Goal: Answer question/provide support: Share knowledge or assist other users

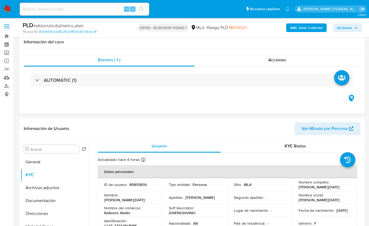
select select "10"
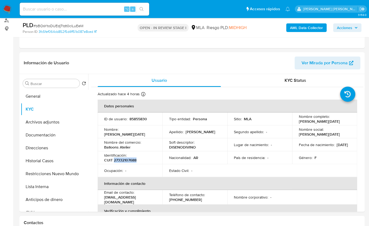
scroll to position [292, 0]
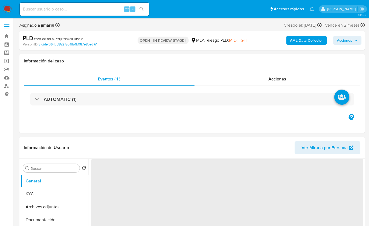
select select "10"
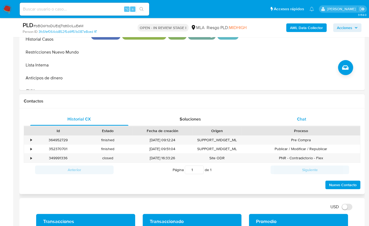
click at [307, 118] on div "Chat" at bounding box center [301, 119] width 98 height 13
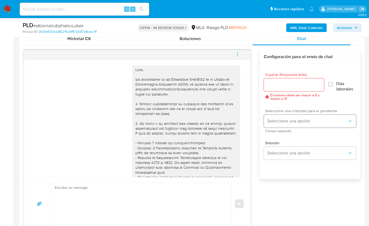
scroll to position [292, 0]
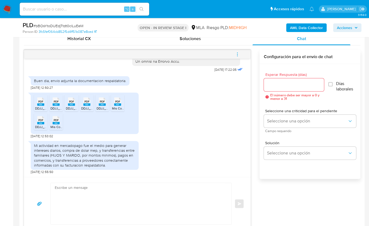
click at [257, 95] on div "18/08/2025 17:22:05 Buen dia, envio adjunta la documentacion respaldatoria. 21/…" at bounding box center [192, 140] width 336 height 181
click at [136, 201] on textarea at bounding box center [140, 203] width 170 height 41
click at [112, 188] on textarea at bounding box center [140, 203] width 170 height 41
click at [136, 206] on textarea at bounding box center [140, 203] width 170 height 41
paste textarea "Hola , En función de las operaciones registradas en tu cuenta de Mercado Pago, …"
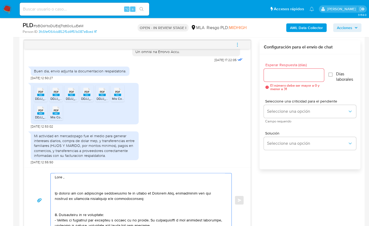
scroll to position [0, 0]
click at [64, 178] on textarea at bounding box center [140, 201] width 170 height 54
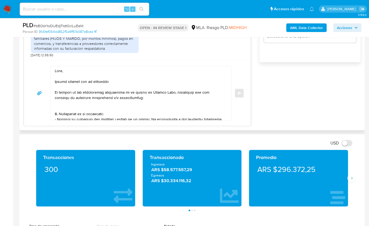
scroll to position [385, 0]
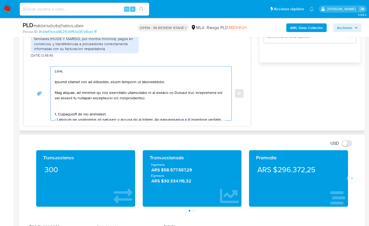
click at [176, 96] on textarea at bounding box center [140, 94] width 170 height 54
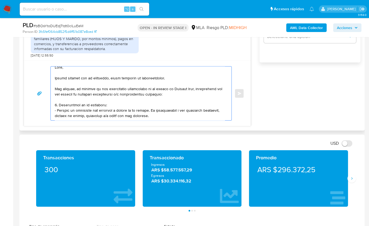
scroll to position [8, 0]
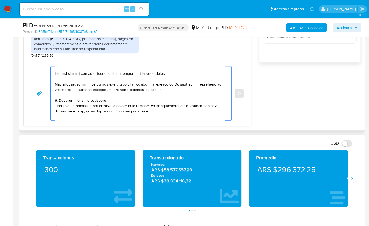
drag, startPoint x: 137, startPoint y: 111, endPoint x: 53, endPoint y: 98, distance: 84.8
click at [53, 98] on div at bounding box center [140, 94] width 178 height 54
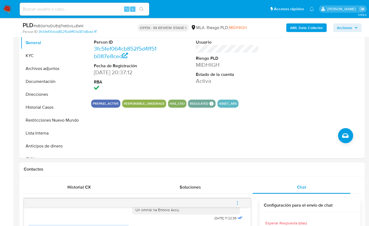
scroll to position [119, 0]
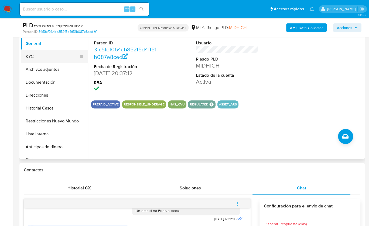
click at [43, 62] on button "KYC" at bounding box center [52, 56] width 63 height 13
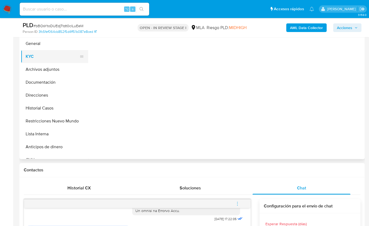
click at [43, 61] on button "KYC" at bounding box center [52, 56] width 63 height 13
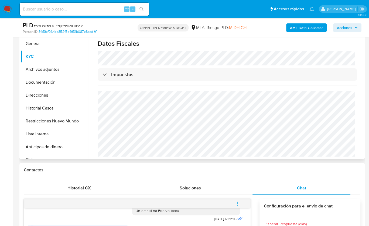
scroll to position [0, 0]
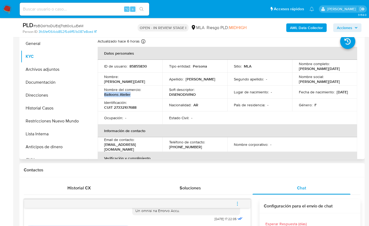
drag, startPoint x: 130, startPoint y: 94, endPoint x: 102, endPoint y: 93, distance: 27.8
click at [102, 94] on td "Nombre del comercio : Balloons Atelier" at bounding box center [130, 92] width 65 height 13
copy p "Balloons Atelier"
click at [48, 81] on button "Documentación" at bounding box center [52, 82] width 63 height 13
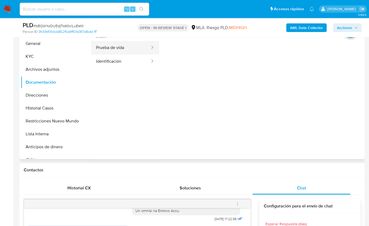
click at [121, 49] on button "Prueba de vida" at bounding box center [120, 48] width 59 height 14
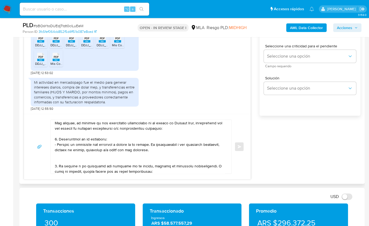
scroll to position [47, 0]
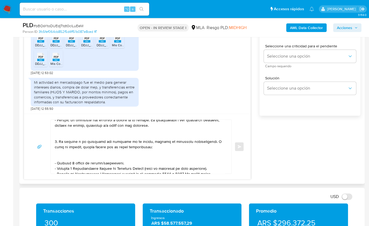
click at [75, 134] on textarea at bounding box center [140, 147] width 170 height 54
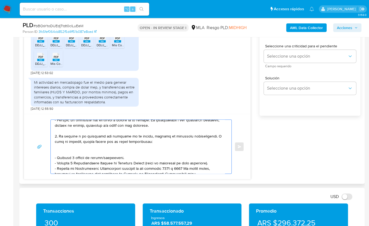
click at [74, 151] on textarea at bounding box center [140, 147] width 170 height 54
drag, startPoint x: 172, startPoint y: 162, endPoint x: 67, endPoint y: 148, distance: 106.0
click at [67, 148] on textarea at bounding box center [140, 147] width 170 height 54
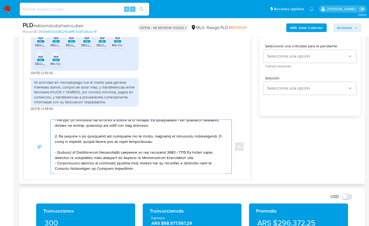
drag, startPoint x: 146, startPoint y: 142, endPoint x: 203, endPoint y: 136, distance: 57.7
click at [203, 136] on textarea at bounding box center [140, 147] width 170 height 54
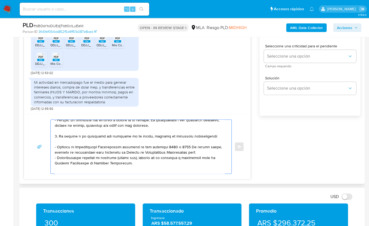
click at [202, 151] on textarea at bounding box center [140, 147] width 170 height 54
paste textarea "https://www.mercadopago.com.ar/ayuda/30181"
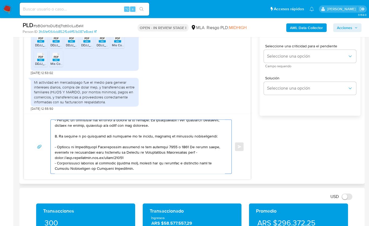
drag, startPoint x: 138, startPoint y: 169, endPoint x: 52, endPoint y: 162, distance: 86.3
click at [52, 162] on div at bounding box center [140, 147] width 178 height 54
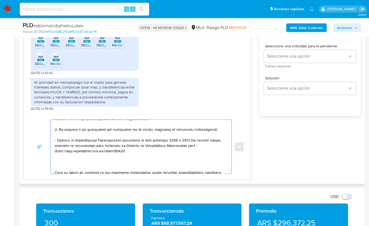
click at [59, 164] on textarea at bounding box center [140, 147] width 170 height 54
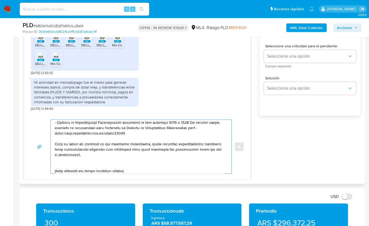
scroll to position [72, 0]
click at [58, 167] on textarea at bounding box center [140, 147] width 170 height 54
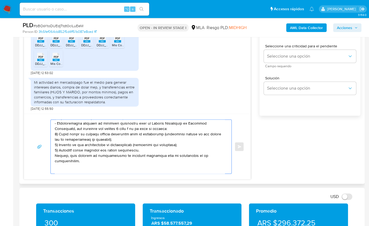
drag, startPoint x: 73, startPoint y: 168, endPoint x: 86, endPoint y: 159, distance: 16.2
click at [86, 159] on textarea at bounding box center [140, 147] width 170 height 54
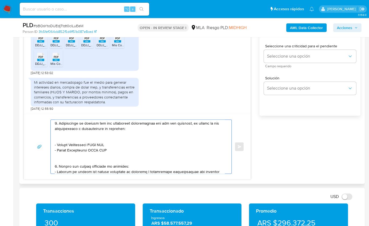
scroll to position [109, 0]
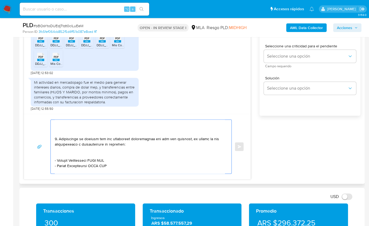
click at [61, 133] on textarea at bounding box center [140, 147] width 170 height 54
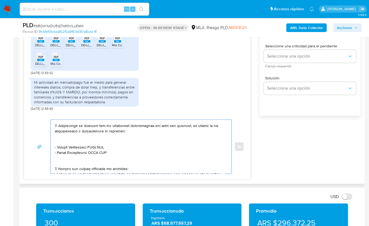
scroll to position [112, 0]
click at [72, 138] on textarea at bounding box center [140, 147] width 170 height 54
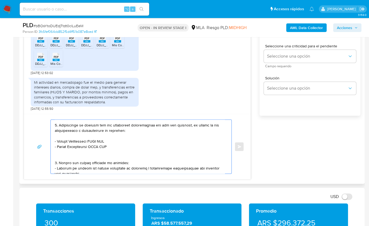
drag, startPoint x: 57, startPoint y: 141, endPoint x: 91, endPoint y: 141, distance: 34.0
click at [91, 141] on textarea at bounding box center [140, 147] width 170 height 54
paste textarea "Romina Vanesa Mu#oz"
click at [108, 138] on textarea at bounding box center [140, 147] width 170 height 54
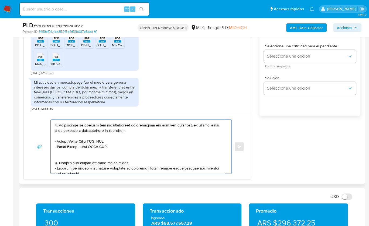
paste textarea "27303401526"
click at [67, 135] on textarea at bounding box center [140, 147] width 170 height 54
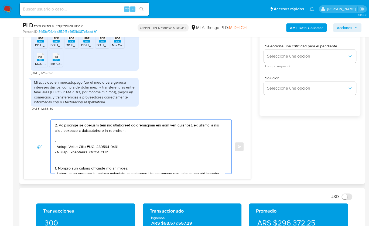
paste textarea "Natalia Magali Romero"
paste textarea "20319282743"
drag, startPoint x: 91, startPoint y: 151, endPoint x: 57, endPoint y: 152, distance: 33.4
click at [57, 152] on textarea at bounding box center [140, 147] width 170 height 54
paste textarea "Luis Daniel Aglinskas"
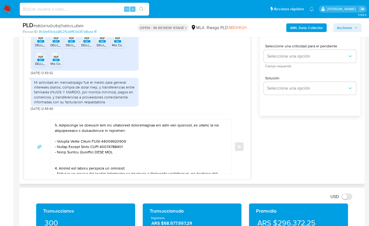
click at [106, 150] on textarea at bounding box center [140, 147] width 170 height 54
paste textarea "20174118443"
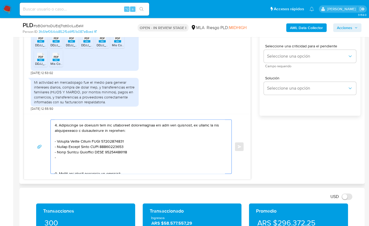
paste textarea "Rincon Hugo"
paste textarea "20956667470"
paste textarea "Nicolas Enzo Mason"
paste textarea "23420426259"
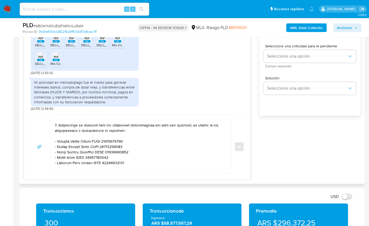
paste textarea "Alejandro Javier D'Archivio"
paste textarea "20421467197"
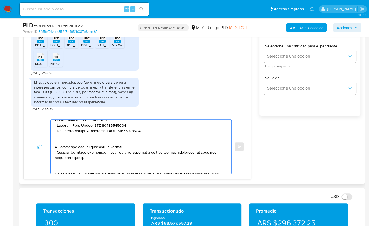
scroll to position [144, 0]
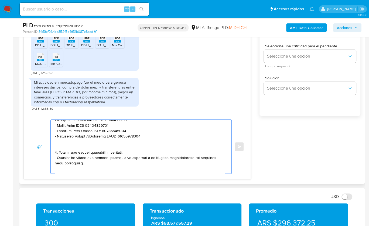
click at [61, 146] on textarea at bounding box center [140, 147] width 170 height 54
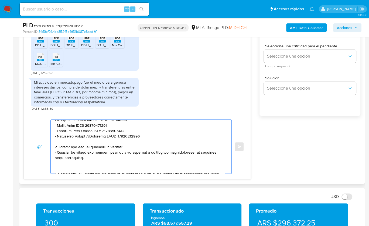
drag, startPoint x: 77, startPoint y: 158, endPoint x: 53, endPoint y: 145, distance: 26.9
click at [53, 145] on div at bounding box center [140, 147] width 178 height 54
click at [77, 157] on textarea at bounding box center [140, 147] width 170 height 54
drag, startPoint x: 75, startPoint y: 157, endPoint x: 60, endPoint y: 147, distance: 17.9
click at [60, 147] on textarea at bounding box center [140, 147] width 170 height 54
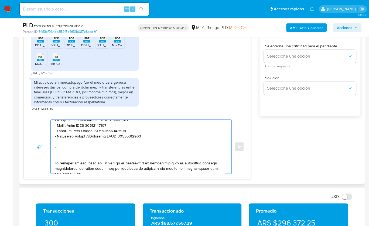
paste textarea "Notamos un incremento en tu operatoria e ingresos en noviembre 2024. ¿Podrías e…"
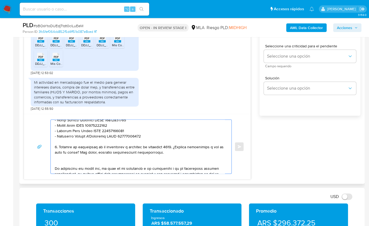
click at [160, 147] on textarea at bounding box center [140, 147] width 170 height 54
click at [152, 147] on textarea at bounding box center [140, 147] width 170 height 54
click at [181, 147] on textarea at bounding box center [140, 147] width 170 height 54
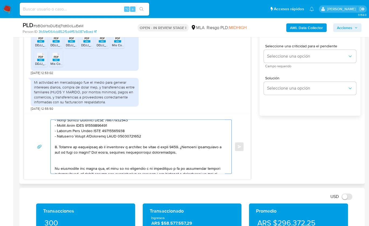
click at [180, 146] on textarea at bounding box center [140, 147] width 170 height 54
click at [143, 163] on textarea at bounding box center [140, 147] width 170 height 54
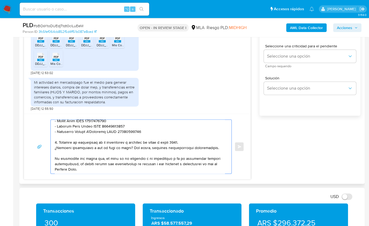
scroll to position [176, 0]
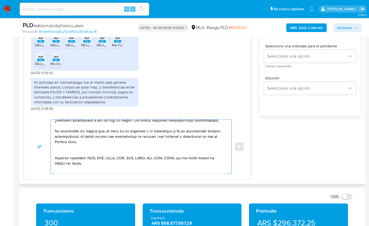
click at [75, 153] on textarea at bounding box center [140, 147] width 170 height 54
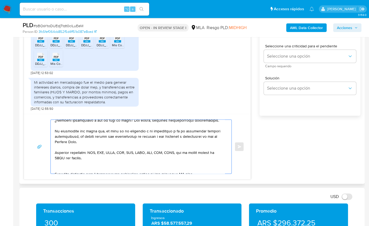
click at [85, 165] on textarea at bounding box center [140, 147] width 170 height 54
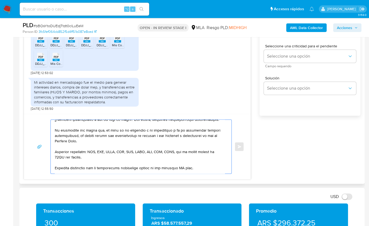
scroll to position [178, 0]
click at [181, 165] on textarea at bounding box center [140, 147] width 170 height 54
click at [182, 166] on textarea at bounding box center [140, 147] width 170 height 54
click at [182, 167] on textarea at bounding box center [140, 147] width 170 height 54
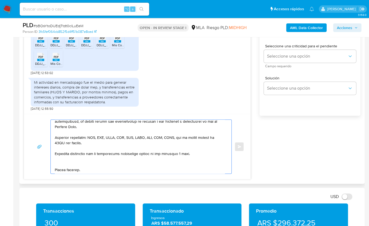
scroll to position [218, 0]
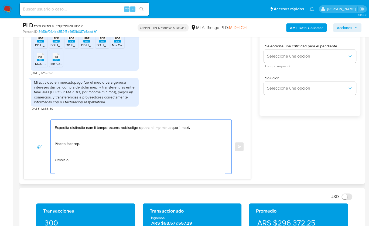
click at [77, 138] on textarea at bounding box center [140, 147] width 170 height 54
click at [64, 149] on textarea at bounding box center [140, 147] width 170 height 54
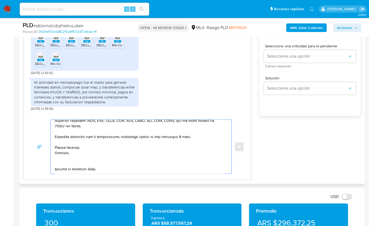
click at [61, 157] on textarea at bounding box center [140, 147] width 170 height 54
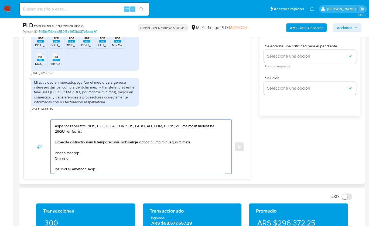
click at [64, 167] on textarea at bounding box center [140, 147] width 170 height 54
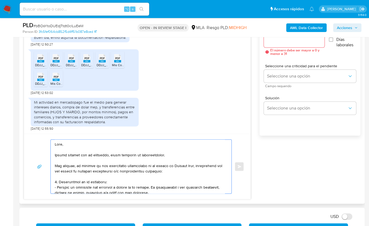
scroll to position [243, 0]
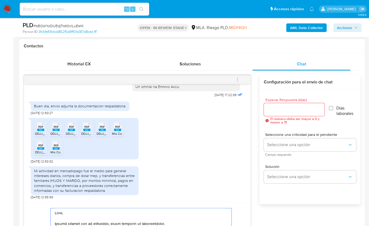
type textarea "Hola, Muchas gracias por tu respuesta, hemos recibido la documentación. Sin emb…"
click at [282, 106] on input "Esperar Respuesta (días)" at bounding box center [294, 109] width 61 height 7
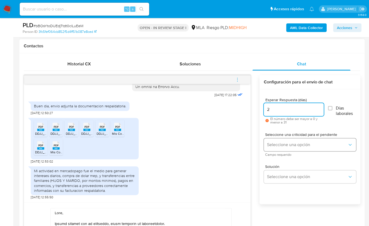
type input "2"
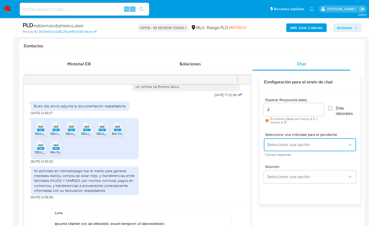
click at [282, 139] on button "Seleccione una opción" at bounding box center [310, 144] width 92 height 13
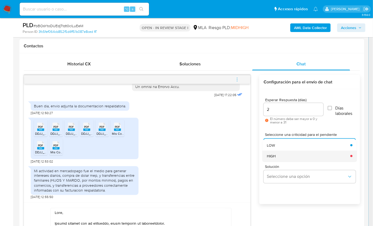
click at [281, 155] on div "HIGH" at bounding box center [307, 156] width 80 height 11
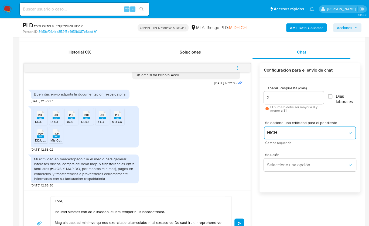
scroll to position [285, 0]
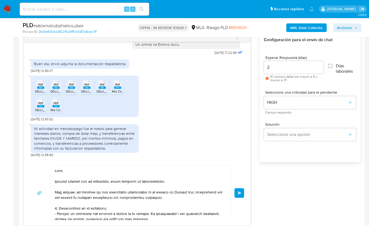
click at [239, 189] on button "Enviar" at bounding box center [239, 193] width 10 height 10
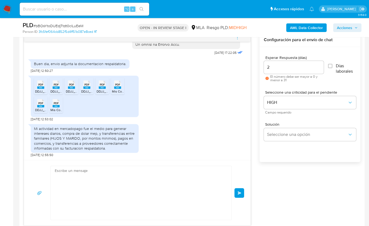
scroll to position [592, 0]
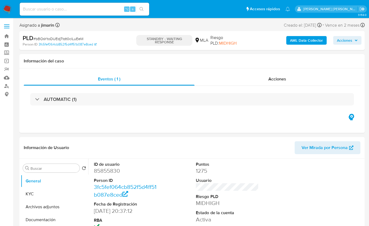
select select "10"
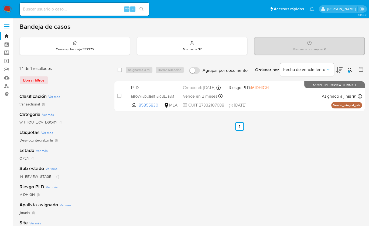
click at [349, 71] on div at bounding box center [349, 72] width 2 height 2
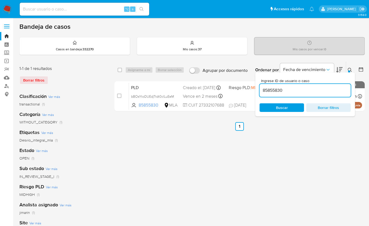
click at [329, 88] on input "85855830" at bounding box center [304, 90] width 91 height 7
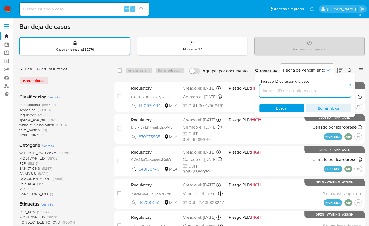
click at [310, 92] on input at bounding box center [304, 91] width 91 height 7
click at [324, 89] on input at bounding box center [304, 91] width 91 height 7
paste input "439373967"
type input "439373967"
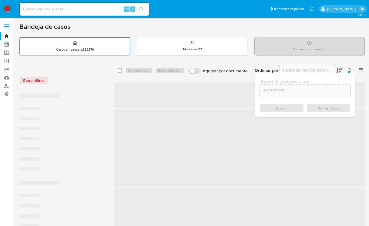
click at [348, 69] on icon at bounding box center [349, 70] width 4 height 4
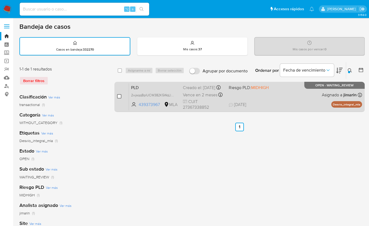
click at [118, 97] on input "checkbox" at bounding box center [119, 96] width 4 height 4
checkbox input "true"
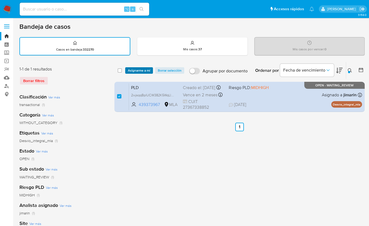
click at [133, 74] on div "select-all-cases-checkbox Asignarme a mí Borrar selección Agrupar por documento…" at bounding box center [239, 70] width 250 height 17
click at [134, 72] on span "Asignarme a mí" at bounding box center [139, 70] width 22 height 5
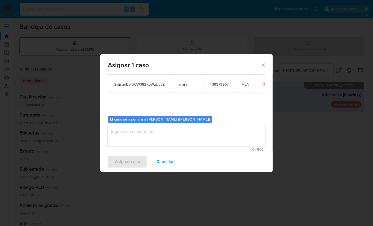
scroll to position [27, 0]
click at [147, 141] on textarea "assign-modal" at bounding box center [186, 136] width 157 height 22
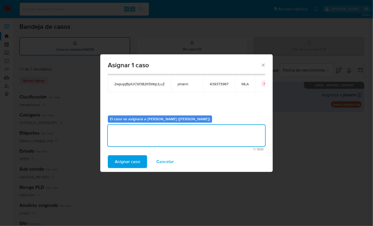
click at [133, 160] on span "Asignar caso" at bounding box center [127, 162] width 25 height 12
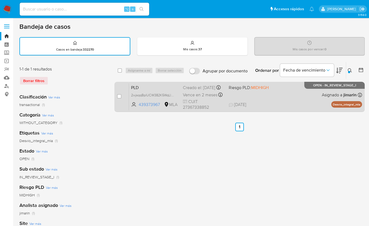
click at [295, 93] on div "PLD 2wjsqqBplUCW382K5WqLlLuZ 439373967 MLA Riesgo PLD: MIDHIGH Creado el: 12/08…" at bounding box center [245, 96] width 233 height 27
click at [118, 95] on input "checkbox" at bounding box center [119, 96] width 4 height 4
checkbox input "true"
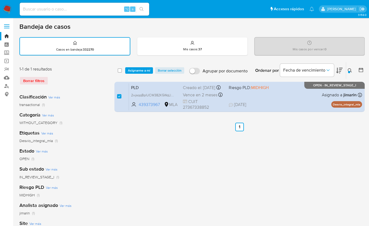
click at [134, 75] on div "select-all-cases-checkbox Asignarme a mí Borrar selección Agrupar por documento…" at bounding box center [239, 70] width 250 height 17
click at [135, 72] on span "Asignarme a mí" at bounding box center [139, 70] width 22 height 5
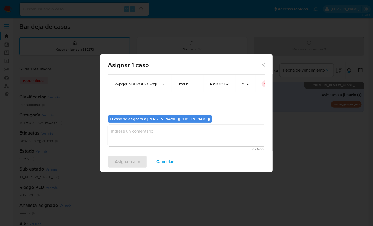
click at [136, 146] on textarea "assign-modal" at bounding box center [186, 136] width 157 height 22
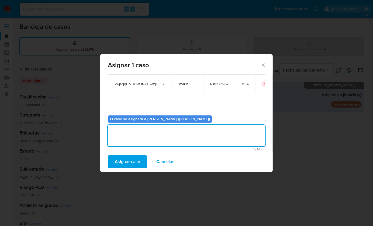
click at [131, 161] on span "Asignar caso" at bounding box center [127, 162] width 25 height 12
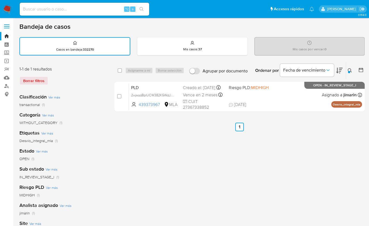
click at [347, 71] on icon at bounding box center [349, 70] width 4 height 4
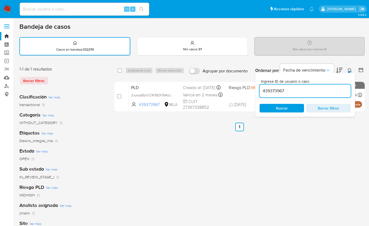
click at [326, 88] on input "439373967" at bounding box center [304, 91] width 91 height 7
type input "352129821"
click at [348, 70] on icon at bounding box center [349, 70] width 4 height 4
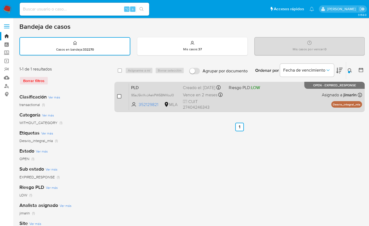
click at [119, 96] on input "checkbox" at bounding box center [119, 96] width 4 height 4
checkbox input "true"
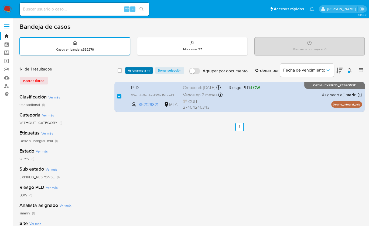
click at [143, 71] on span "Asignarme a mí" at bounding box center [139, 70] width 22 height 5
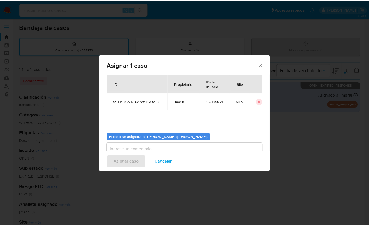
scroll to position [27, 0]
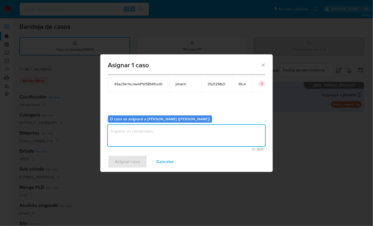
click at [147, 133] on textarea "assign-modal" at bounding box center [186, 136] width 157 height 22
click at [130, 156] on span "Asignar caso" at bounding box center [127, 162] width 25 height 12
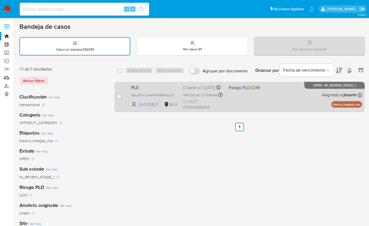
click at [259, 93] on div "PLD 9SaJ5krXvJAekPW5BMifouI0 352129821 MLA Riesgo PLD: LOW Creado el: 12/08/202…" at bounding box center [245, 96] width 233 height 27
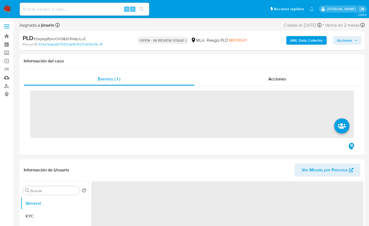
click at [66, 39] on span "# 2wjsqqBplUCW382K5WqLlLuZ" at bounding box center [59, 38] width 52 height 5
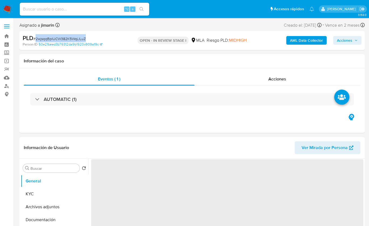
copy span "2wjsqqBplUCW382K5WqLlLuZ"
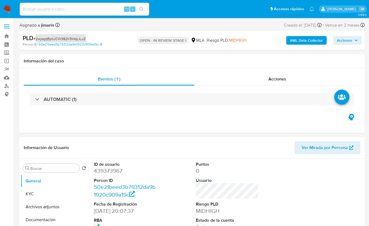
select select "10"
click at [110, 171] on dd "439373967" at bounding box center [125, 171] width 63 height 8
copy dd "439373967"
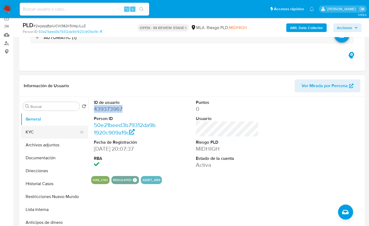
drag, startPoint x: 39, startPoint y: 130, endPoint x: 55, endPoint y: 123, distance: 17.4
click at [39, 130] on button "KYC" at bounding box center [54, 132] width 67 height 13
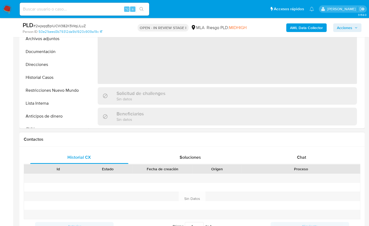
scroll to position [195, 0]
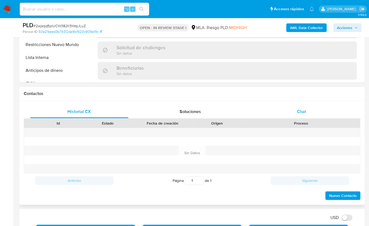
click at [321, 107] on div "Chat" at bounding box center [301, 111] width 98 height 13
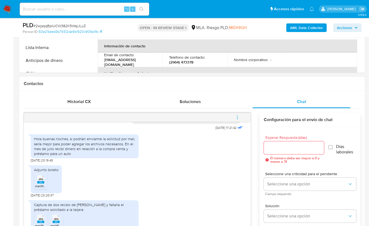
scroll to position [233, 0]
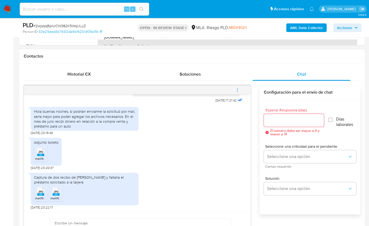
click at [41, 155] on rect at bounding box center [40, 155] width 7 height 2
click at [40, 190] on span "JPG" at bounding box center [40, 192] width 5 height 4
click at [55, 191] on span "JPG" at bounding box center [56, 192] width 5 height 4
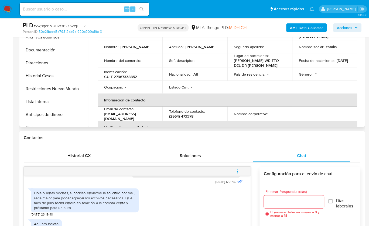
scroll to position [140, 0]
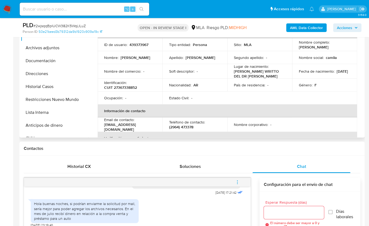
click at [121, 88] on p "CUIT 27367338852" at bounding box center [120, 87] width 33 height 5
copy p "27367338852"
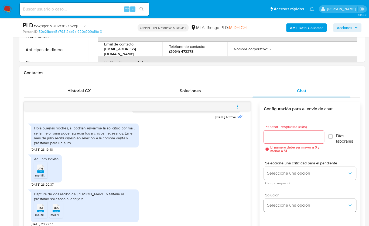
scroll to position [266, 0]
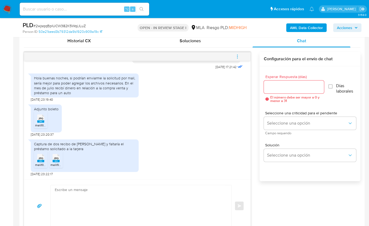
click at [297, 198] on div "18/08/2025 17:21:42 Hola buenas noches, si podrían enviarme la solicitud por ma…" at bounding box center [192, 142] width 336 height 181
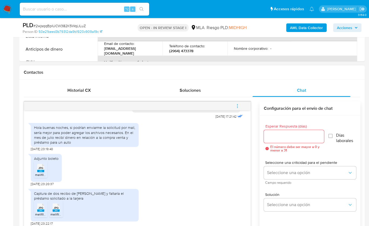
scroll to position [181, 0]
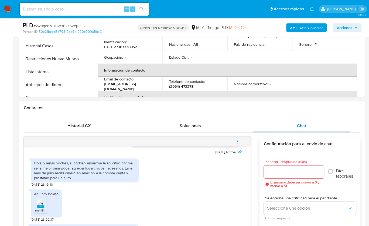
click at [291, 122] on div "Chat" at bounding box center [301, 126] width 98 height 13
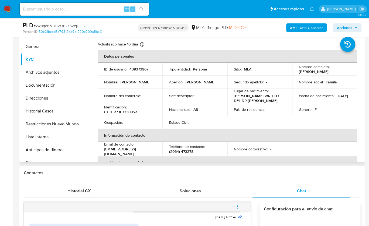
scroll to position [87, 0]
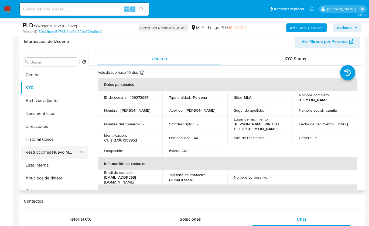
click at [44, 152] on button "Restricciones Nuevo Mundo" at bounding box center [52, 152] width 63 height 13
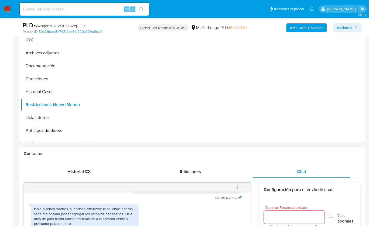
scroll to position [218, 0]
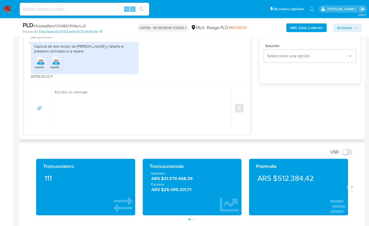
click at [115, 102] on textarea at bounding box center [140, 108] width 170 height 41
paste textarea "Hola, ¡Muchas gracias por tu respuesta! Confirmamos la recepción de la document…"
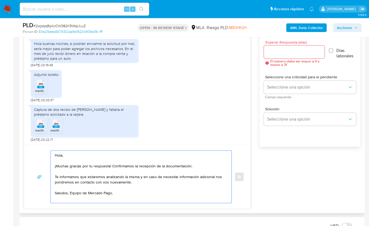
scroll to position [291, 0]
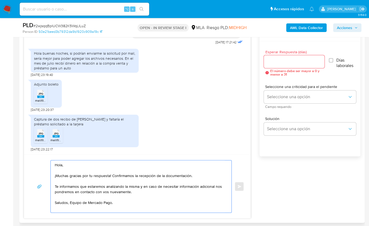
type textarea "Hola, ¡Muchas gracias por tu respuesta! Confirmamos la recepción de la document…"
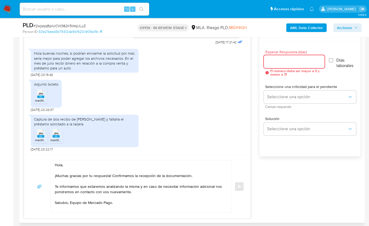
click at [278, 60] on input "Esperar Respuesta (días)" at bounding box center [294, 61] width 61 height 7
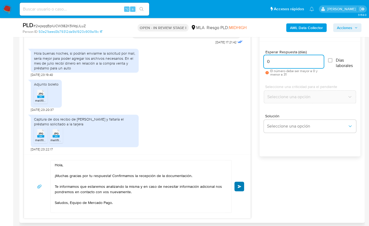
type input "0"
click at [237, 185] on button "Enviar" at bounding box center [239, 187] width 10 height 10
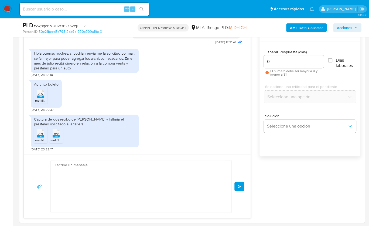
scroll to position [362, 0]
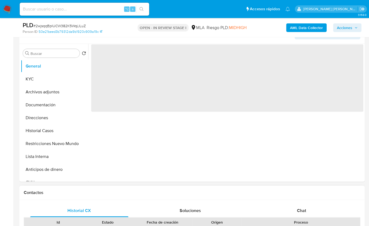
scroll to position [244, 0]
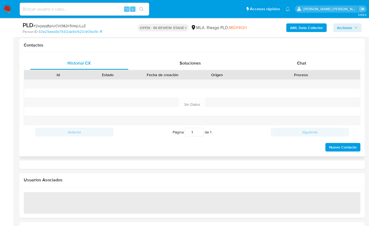
click at [299, 72] on div "Proceso" at bounding box center [300, 74] width 111 height 5
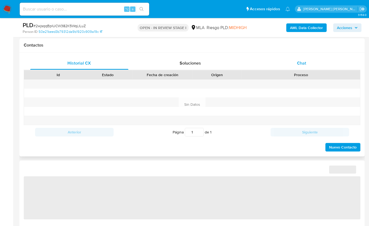
click at [303, 64] on span "Chat" at bounding box center [301, 63] width 9 height 6
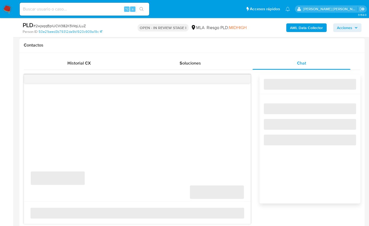
select select "10"
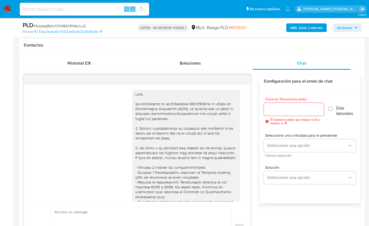
scroll to position [362, 0]
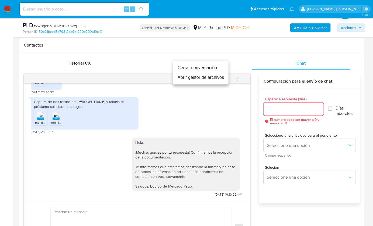
click at [215, 71] on li "Cerrar conversación" at bounding box center [200, 68] width 55 height 10
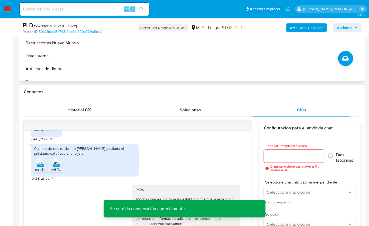
scroll to position [99, 0]
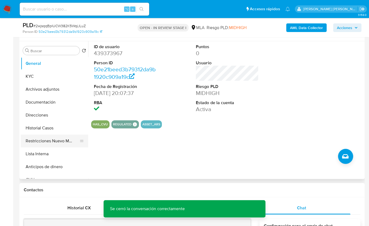
click at [65, 146] on button "Restricciones Nuevo Mundo" at bounding box center [52, 141] width 63 height 13
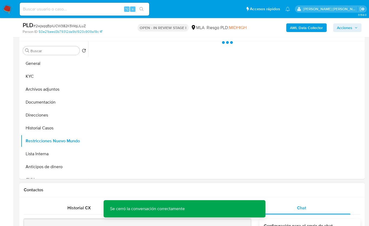
click at [298, 30] on b "AML Data Collector" at bounding box center [306, 27] width 33 height 9
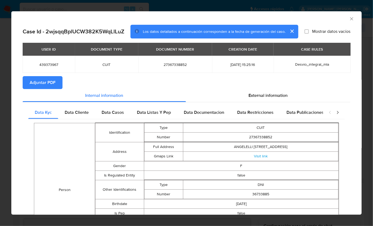
click at [49, 82] on span "Adjuntar PDF" at bounding box center [43, 83] width 26 height 12
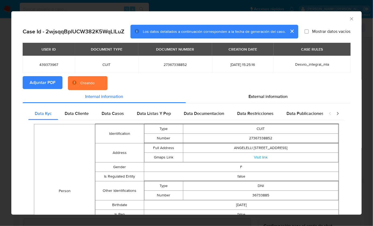
click at [349, 19] on icon "Cerrar ventana" at bounding box center [351, 18] width 5 height 5
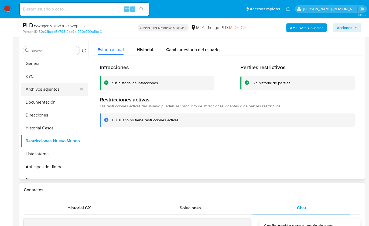
click at [43, 83] on button "Archivos adjuntos" at bounding box center [52, 89] width 63 height 13
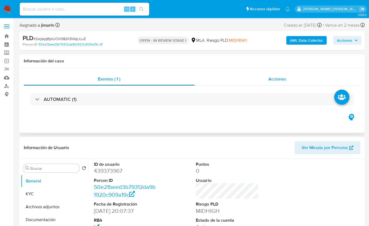
select select "10"
click at [252, 124] on div "Eventos ( 1 ) Acciones AUTOMATIC (1)" at bounding box center [191, 100] width 345 height 65
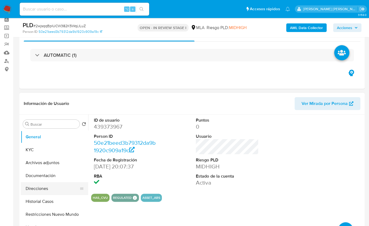
scroll to position [42, 0]
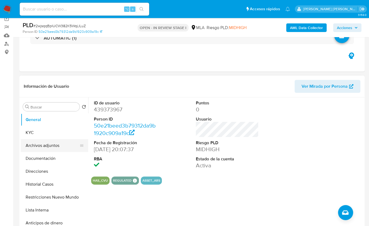
click at [51, 142] on button "Archivos adjuntos" at bounding box center [52, 145] width 63 height 13
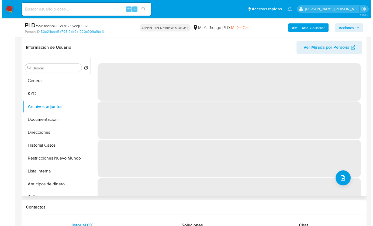
scroll to position [81, 0]
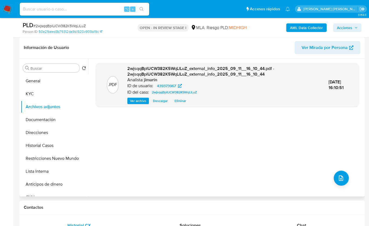
click at [346, 180] on div ".PDF 2wjsqqBplUCW382K5WqLlLuZ_external_info_2025_09_11__16_10_44.pdf - 2wjsqqBp…" at bounding box center [226, 127] width 263 height 129
click at [337, 180] on icon "upload-file" at bounding box center [340, 178] width 6 height 6
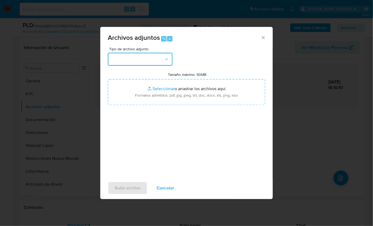
click at [127, 57] on button "button" at bounding box center [140, 59] width 65 height 13
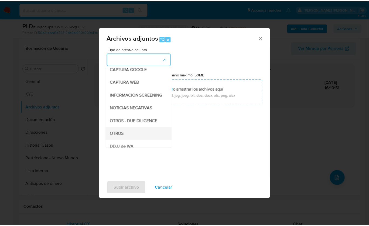
scroll to position [44, 0]
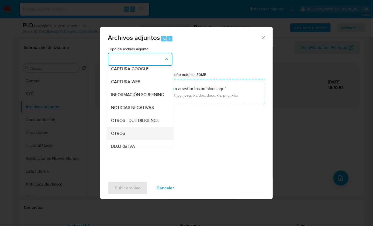
click at [118, 136] on span "OTROS" at bounding box center [118, 133] width 14 height 5
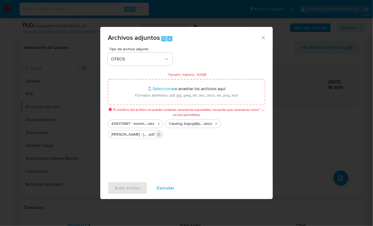
click at [160, 134] on icon "Eliminar Sueldo jun - jul 25 : Boleto compraventa.pdf" at bounding box center [159, 135] width 4 height 4
click at [161, 136] on button "Eliminar Caselog 2wjsqqBplUCW382K5WqLlLuZ_2025_08_18_16_58_45.docx" at bounding box center [158, 134] width 6 height 6
click at [158, 124] on icon "Eliminar Sueldo jun - jul 25 - Boleto compraventa.pdf" at bounding box center [159, 124] width 2 height 2
click at [157, 124] on icon "Eliminar Sueldo jun - jul 25 | Boleto compraventa.pdf" at bounding box center [159, 124] width 4 height 4
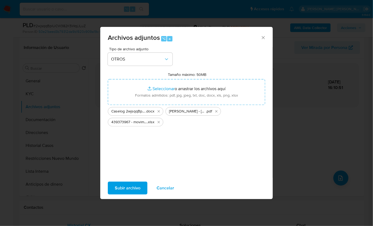
click at [134, 184] on span "Subir archivo" at bounding box center [128, 188] width 26 height 12
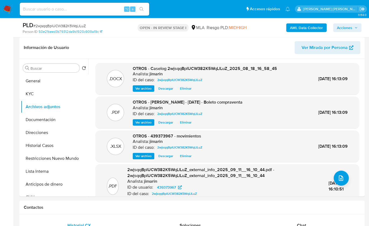
click at [354, 28] on span "Acciones" at bounding box center [347, 28] width 21 height 8
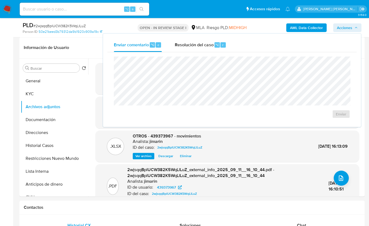
click at [269, 31] on div "AML Data Collector Acciones Enviar comentario ⌥ c Resolución del caso ⌥ r Enviar" at bounding box center [305, 27] width 111 height 13
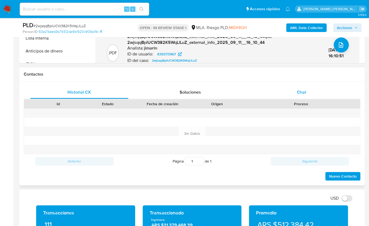
click at [305, 93] on span "Chat" at bounding box center [301, 92] width 9 height 6
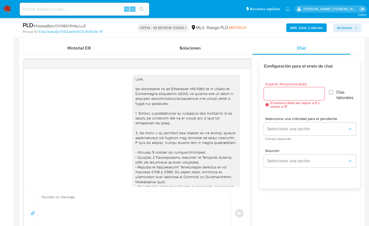
scroll to position [362, 0]
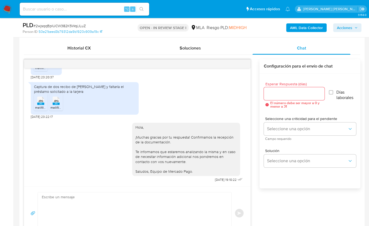
click at [242, 61] on div at bounding box center [137, 64] width 226 height 9
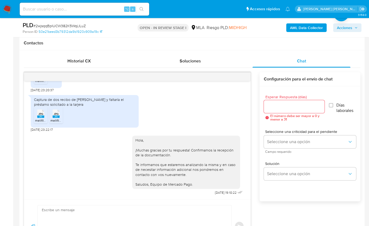
scroll to position [165, 0]
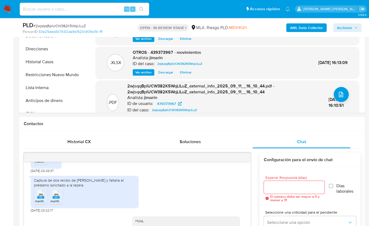
click at [344, 30] on span "Acciones" at bounding box center [344, 27] width 15 height 9
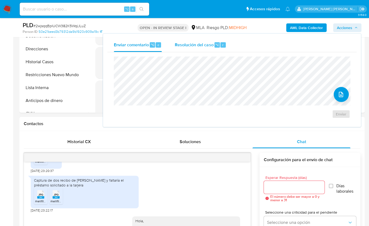
click at [195, 48] on div "Resolución del caso ⌥ r" at bounding box center [200, 45] width 51 height 14
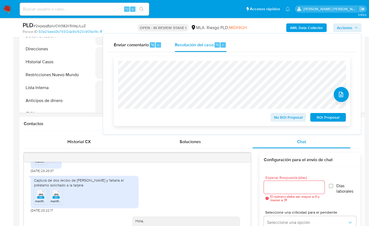
click at [286, 118] on span "No ROI Proposal" at bounding box center [288, 118] width 28 height 8
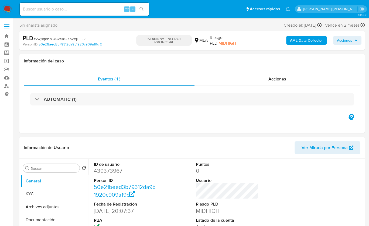
select select "10"
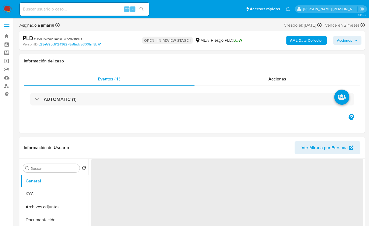
click at [63, 39] on span "# 9SaJ5krXvJAekPW5BMifouI0" at bounding box center [58, 38] width 50 height 5
copy span "9SaJ5krXvJAekPW5BMifouI0"
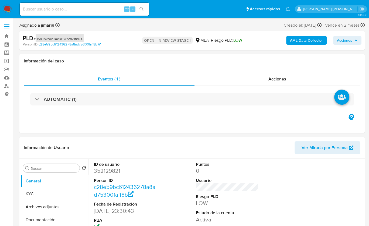
select select "10"
click at [104, 166] on dt "ID de usuario" at bounding box center [125, 165] width 63 height 6
click at [105, 171] on dd "352129821" at bounding box center [125, 171] width 63 height 8
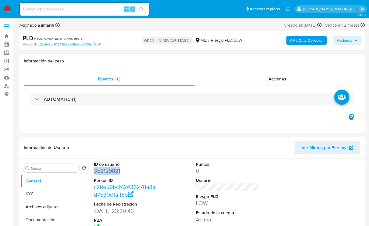
copy dd "352129821"
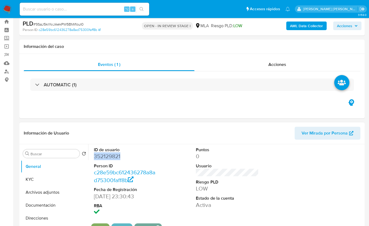
scroll to position [36, 0]
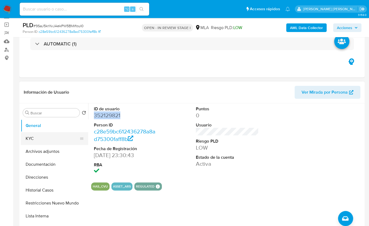
click at [44, 140] on button "KYC" at bounding box center [52, 138] width 63 height 13
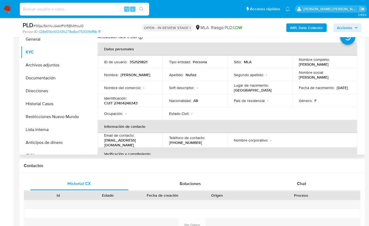
scroll to position [86, 0]
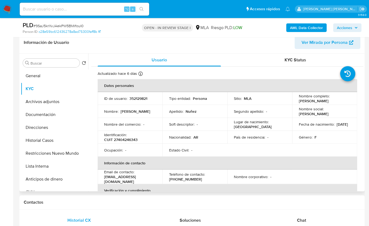
click at [126, 140] on p "CUIT 27404246343" at bounding box center [120, 139] width 33 height 5
copy p "27404246343"
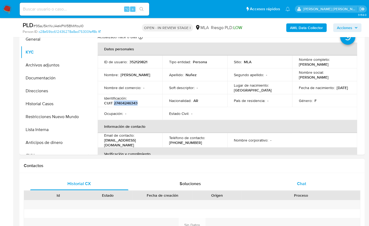
click at [306, 188] on div "Chat" at bounding box center [301, 184] width 98 height 13
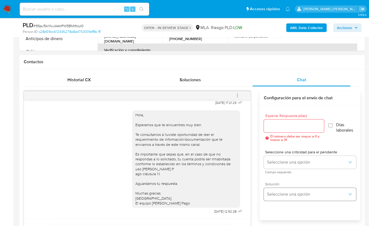
scroll to position [254, 0]
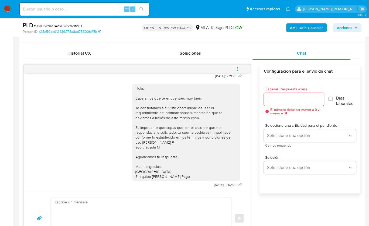
click at [237, 68] on icon "menu-action" at bounding box center [237, 69] width 5 height 5
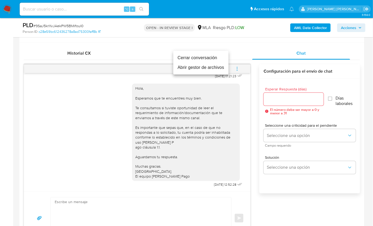
click at [189, 58] on li "Cerrar conversación" at bounding box center [200, 58] width 55 height 10
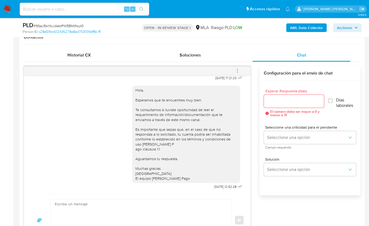
scroll to position [158, 0]
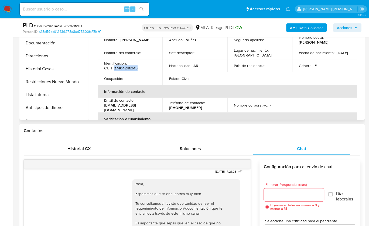
click at [131, 68] on p "CUIT 27404246343" at bounding box center [120, 68] width 33 height 5
copy p "27404246343"
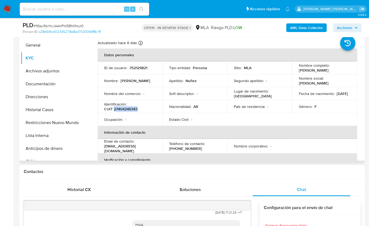
scroll to position [115, 0]
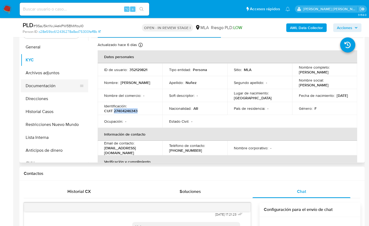
click at [40, 85] on button "Documentación" at bounding box center [52, 85] width 63 height 13
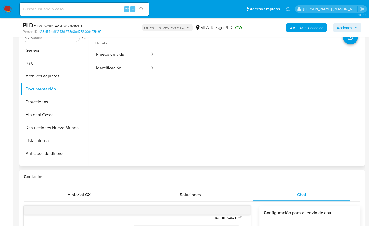
scroll to position [108, 0]
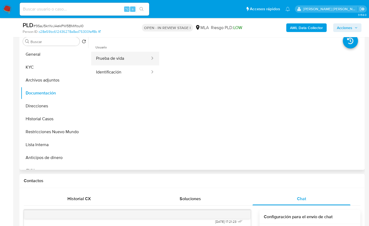
click at [110, 56] on button "Prueba de vida" at bounding box center [120, 59] width 59 height 14
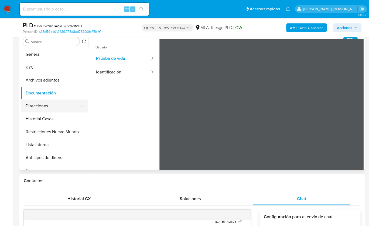
click at [44, 104] on button "Direcciones" at bounding box center [52, 106] width 63 height 13
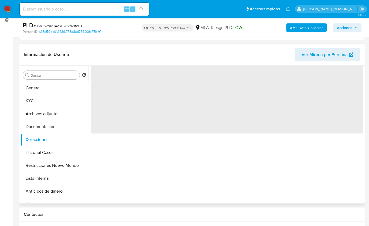
scroll to position [71, 0]
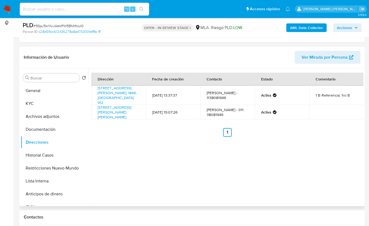
click at [271, 184] on div "Dirección Fecha de creación Contacto Estado Comentario Spiro 912, Almirante Bro…" at bounding box center [225, 137] width 275 height 138
copy link "Calle Bernardo De Irigoyen 750, José Marmol, Buenos Aires, 1845, Argentina 750"
click at [173, 141] on div "Dirección Fecha de creación Contacto Estado Comentario Spiro 912, Almirante Bro…" at bounding box center [225, 137] width 275 height 138
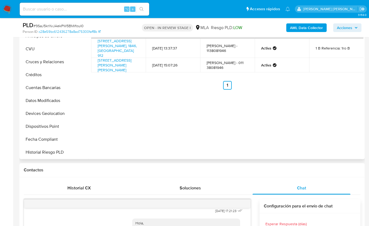
scroll to position [0, 0]
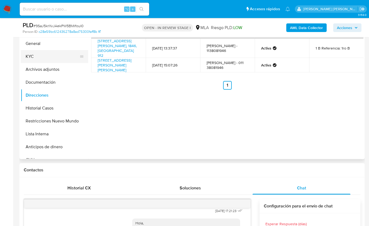
click at [39, 54] on button "KYC" at bounding box center [52, 56] width 63 height 13
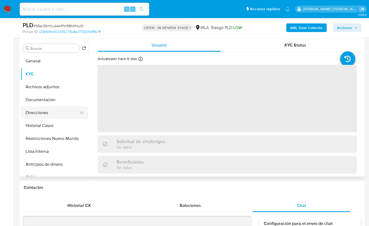
scroll to position [80, 0]
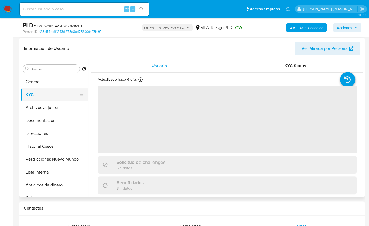
click at [48, 94] on button "KYC" at bounding box center [52, 94] width 63 height 13
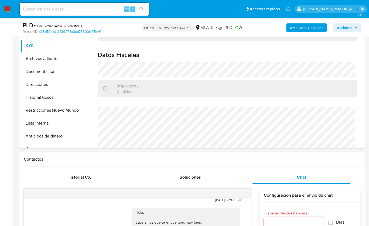
scroll to position [99, 0]
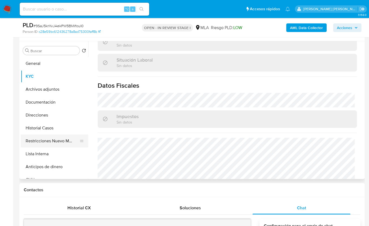
click at [69, 138] on button "Restricciones Nuevo Mundo" at bounding box center [52, 141] width 63 height 13
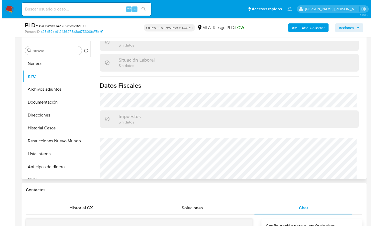
scroll to position [0, 0]
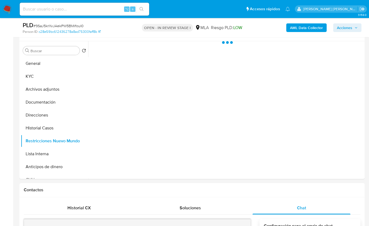
click at [302, 29] on b "AML Data Collector" at bounding box center [306, 27] width 33 height 9
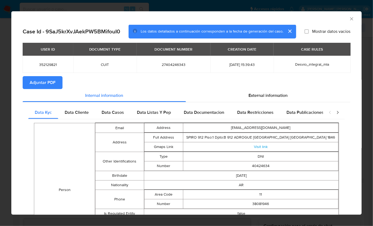
click at [45, 82] on span "Adjuntar PDF" at bounding box center [43, 83] width 26 height 12
click at [342, 18] on div "AML Data Collector" at bounding box center [182, 18] width 334 height 6
click at [349, 18] on icon "Cerrar ventana" at bounding box center [351, 18] width 5 height 5
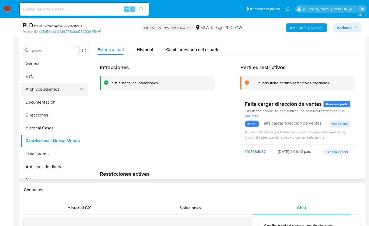
click at [40, 88] on button "Archivos adjuntos" at bounding box center [52, 89] width 63 height 13
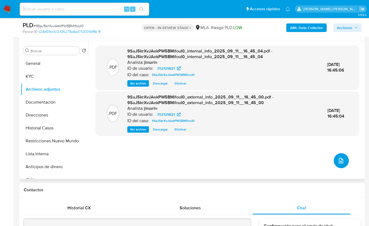
click at [338, 158] on icon "upload-file" at bounding box center [340, 160] width 4 height 5
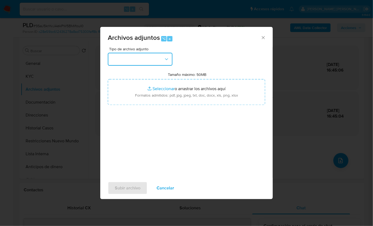
click at [134, 61] on button "button" at bounding box center [140, 59] width 65 height 13
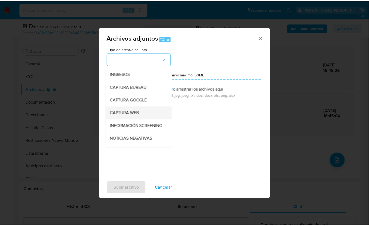
scroll to position [42, 0]
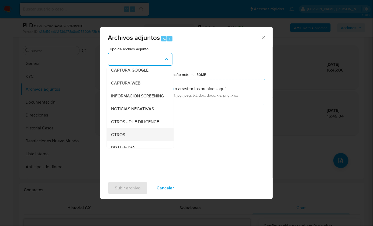
click at [129, 141] on div "OTROS" at bounding box center [138, 134] width 55 height 13
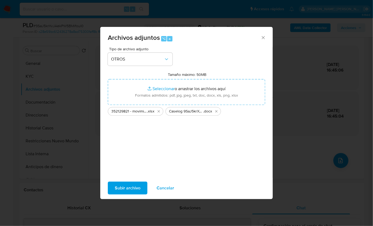
click at [118, 189] on span "Subir archivo" at bounding box center [128, 188] width 26 height 12
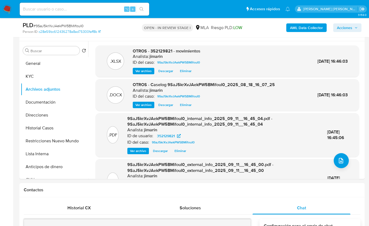
click at [352, 27] on span "Acciones" at bounding box center [347, 28] width 21 height 8
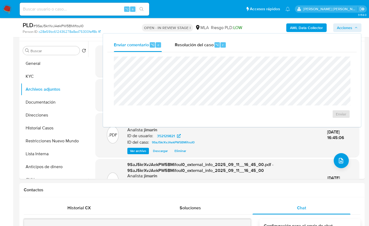
click at [214, 47] on div "⌥" at bounding box center [216, 44] width 5 height 5
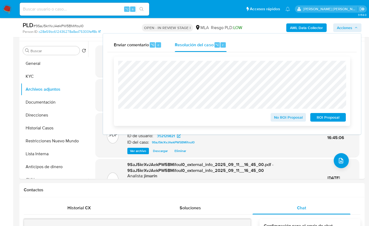
click at [282, 117] on span "No ROI Proposal" at bounding box center [288, 118] width 28 height 8
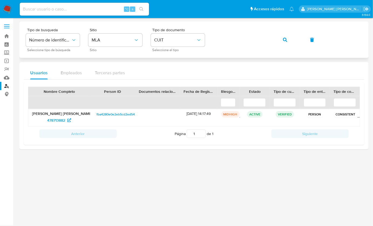
click at [190, 56] on div "Tipo de busqueda Número de identificación Seleccione tipo de búsqueda Sitio MLA…" at bounding box center [193, 40] width 349 height 36
click at [300, 41] on div "Tipo de busqueda Número de identificación Seleccione tipo de búsqueda Sitio MLA…" at bounding box center [194, 39] width 336 height 23
click at [286, 43] on span "button" at bounding box center [285, 40] width 4 height 12
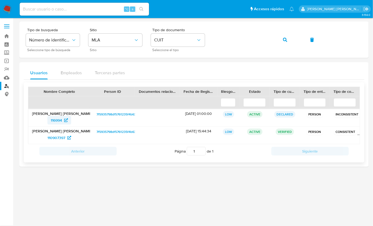
click at [52, 118] on span "116994" at bounding box center [56, 120] width 11 height 9
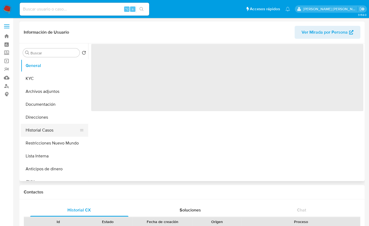
click at [70, 131] on button "Historial Casos" at bounding box center [52, 130] width 63 height 13
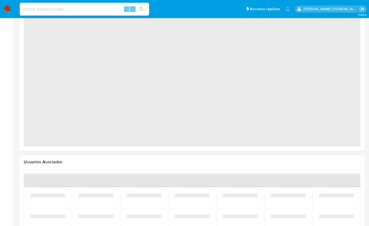
select select "10"
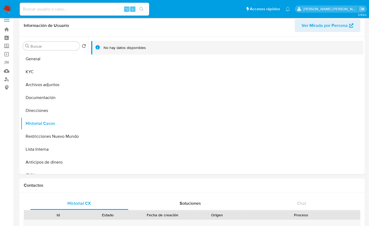
scroll to position [3, 0]
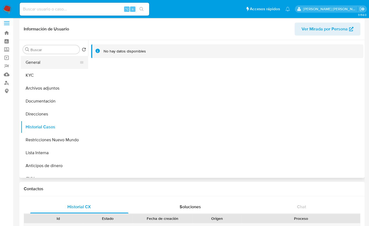
click at [39, 65] on button "General" at bounding box center [52, 62] width 63 height 13
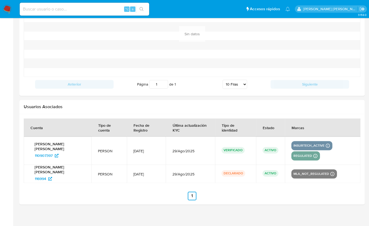
scroll to position [583, 0]
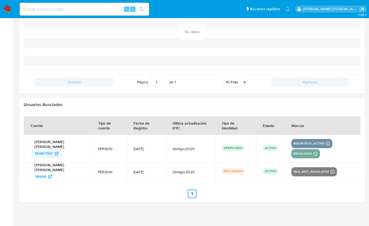
click at [43, 151] on span "110907397" at bounding box center [44, 153] width 18 height 9
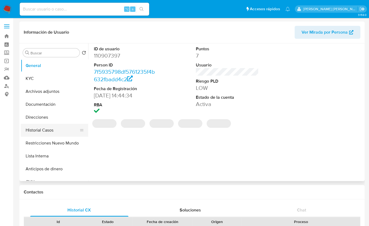
click at [52, 131] on button "Historial Casos" at bounding box center [52, 130] width 63 height 13
select select "10"
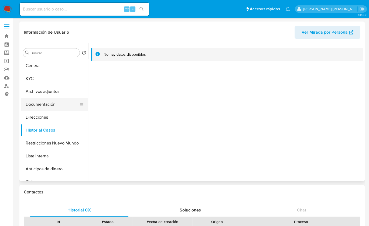
click at [45, 106] on button "Documentación" at bounding box center [52, 104] width 63 height 13
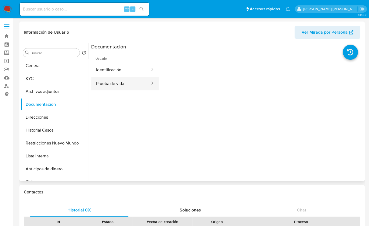
click at [118, 89] on button "Prueba de vida" at bounding box center [120, 84] width 59 height 14
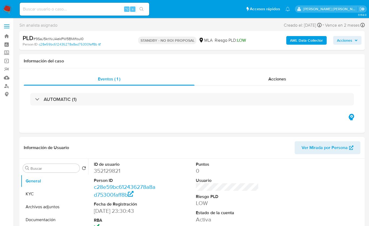
select select "10"
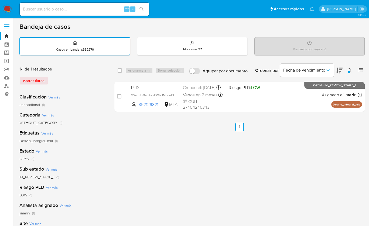
click at [347, 68] on icon at bounding box center [349, 70] width 4 height 4
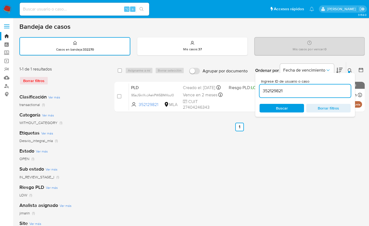
click at [305, 90] on input "352129821" at bounding box center [304, 91] width 91 height 7
type input "1440002756"
click at [346, 70] on button at bounding box center [350, 70] width 9 height 6
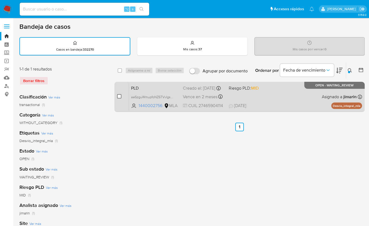
click at [119, 96] on input "checkbox" at bounding box center [119, 96] width 4 height 4
checkbox input "true"
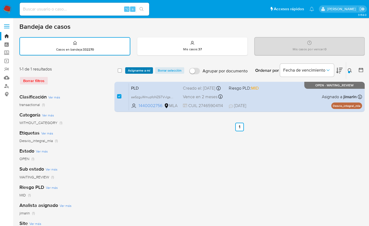
click at [129, 69] on span "Asignarme a mí" at bounding box center [139, 70] width 22 height 5
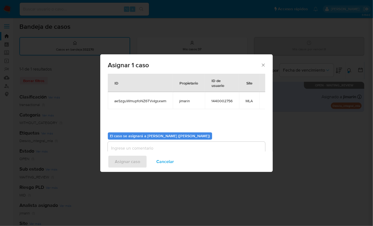
scroll to position [11, 0]
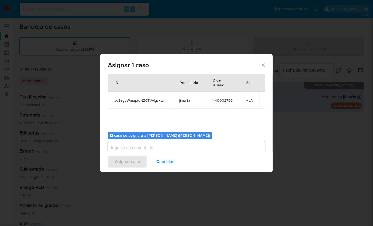
click at [143, 133] on b "El caso se asignará a Jian Greyss Marin Mieles (jimarin)" at bounding box center [160, 135] width 100 height 5
click at [137, 152] on div "Asignar caso Cancelar" at bounding box center [186, 162] width 172 height 20
click at [137, 151] on textarea "assign-modal" at bounding box center [186, 152] width 157 height 22
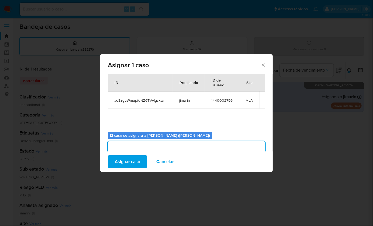
click at [135, 161] on span "Asignar caso" at bounding box center [127, 162] width 25 height 12
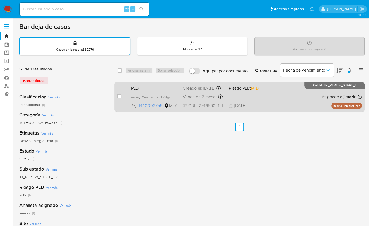
click at [267, 97] on div "PLD aeSzguWmupfoNZ6TVvIgsxwm 1440002756 MLA Riesgo PLD: MID Creado el: 12/08/20…" at bounding box center [245, 96] width 233 height 27
click at [121, 96] on div "case-item-checkbox No es posible asignar el caso" at bounding box center [123, 96] width 12 height 27
click at [119, 95] on input "checkbox" at bounding box center [119, 96] width 4 height 4
checkbox input "true"
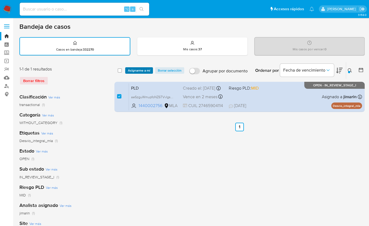
click at [129, 72] on span "Asignarme a mí" at bounding box center [139, 70] width 22 height 5
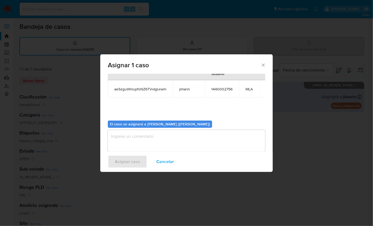
scroll to position [27, 0]
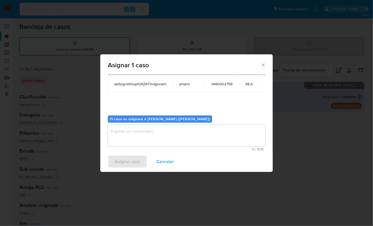
click at [150, 137] on textarea "assign-modal" at bounding box center [186, 136] width 157 height 22
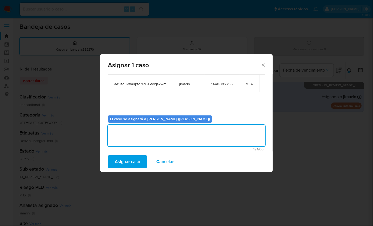
click at [133, 164] on span "Asignar caso" at bounding box center [127, 162] width 25 height 12
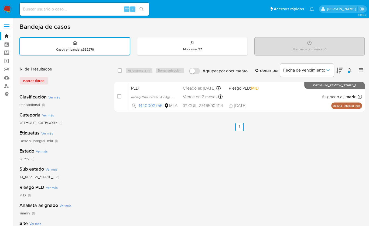
click at [347, 68] on button at bounding box center [350, 70] width 9 height 6
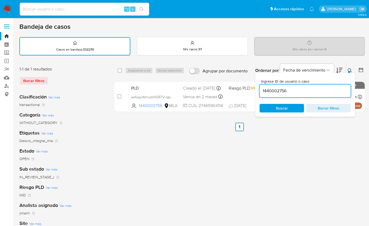
click at [328, 85] on div "1440002756" at bounding box center [304, 91] width 91 height 13
click at [328, 86] on div "1440002756" at bounding box center [304, 91] width 91 height 13
click at [327, 88] on input "1440002756" at bounding box center [304, 91] width 91 height 7
paste input "483412001"
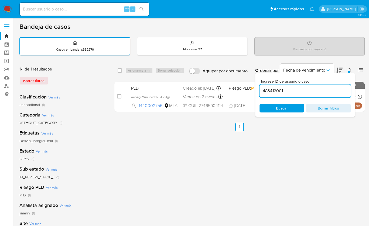
type input "483412001"
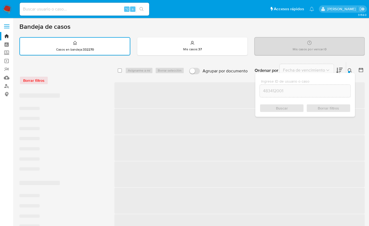
click at [351, 69] on icon at bounding box center [349, 70] width 4 height 4
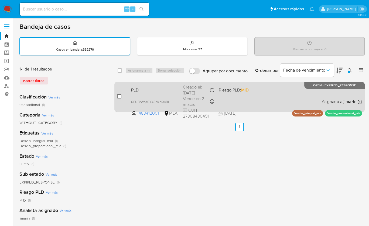
click at [119, 95] on input "checkbox" at bounding box center [119, 96] width 4 height 4
checkbox input "true"
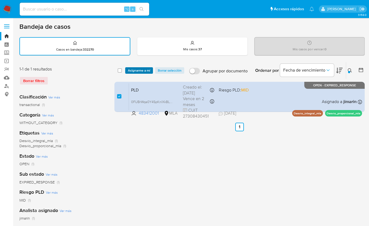
click at [133, 72] on span "Asignarme a mí" at bounding box center [139, 70] width 22 height 5
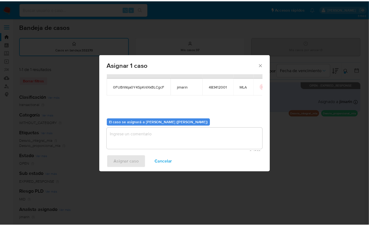
scroll to position [27, 0]
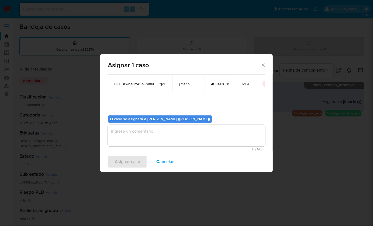
click at [144, 144] on textarea "assign-modal" at bounding box center [186, 136] width 157 height 22
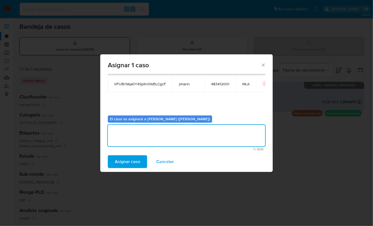
click at [127, 165] on span "Asignar caso" at bounding box center [127, 162] width 25 height 12
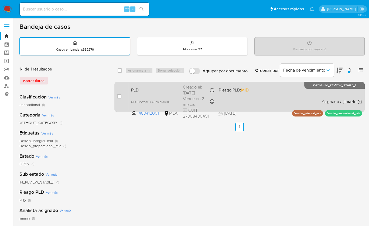
click at [263, 93] on div "PLD 0FUBrWqa0Y4SpKnlXkBLCgcF 483412001 MLA Riesgo PLD: MID Creado el: 12/08/202…" at bounding box center [245, 96] width 233 height 27
click at [250, 101] on div "PLD 0FUBrWqa0Y4SpKnlXkBLCgcF 483412001 MLA Riesgo PLD: MID Creado el: 12/08/202…" at bounding box center [245, 96] width 233 height 27
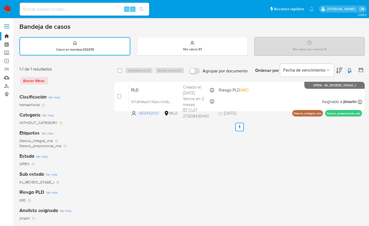
click at [7, 10] on img at bounding box center [7, 9] width 9 height 9
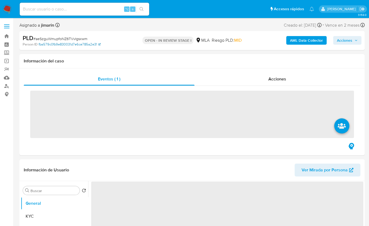
click at [58, 42] on link "fba579c0fb9e830031d7e6ce785a2e31" at bounding box center [70, 44] width 62 height 5
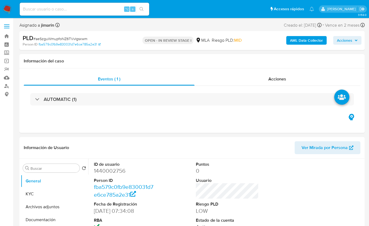
click at [49, 37] on span "# aeSzguWmupfoNZ6TVvIgsxwm" at bounding box center [60, 38] width 54 height 5
select select "10"
click at [49, 37] on span "# aeSzguWmupfoNZ6TVvIgsxwm" at bounding box center [60, 38] width 54 height 5
copy span "aeSzguWmupfoNZ6TVvIgsxwm"
click at [113, 169] on dd "1440002756" at bounding box center [125, 171] width 63 height 8
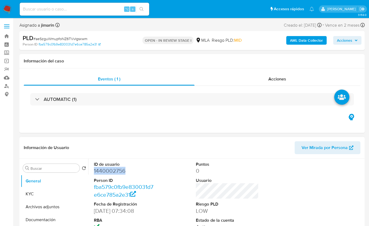
click at [112, 169] on dd "1440002756" at bounding box center [125, 171] width 63 height 8
copy dd "1440002756"
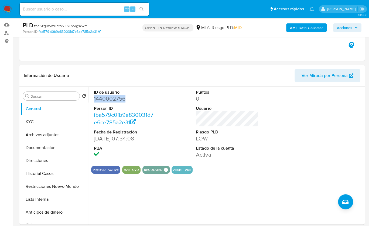
scroll to position [219, 0]
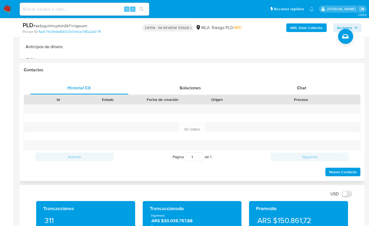
click at [309, 102] on div "Proceso" at bounding box center [300, 99] width 118 height 9
click at [307, 92] on div "Chat" at bounding box center [301, 88] width 98 height 13
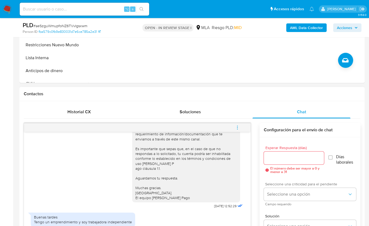
scroll to position [100, 0]
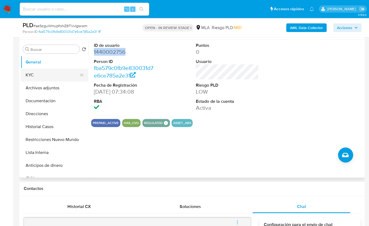
click at [46, 75] on button "KYC" at bounding box center [52, 75] width 63 height 13
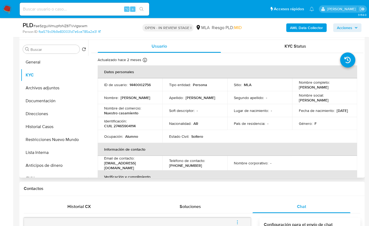
click at [125, 126] on p "CUIL 27465904114" at bounding box center [120, 126] width 32 height 5
copy p "27465904114"
click at [129, 126] on p "CUIL 27465904114" at bounding box center [120, 126] width 32 height 5
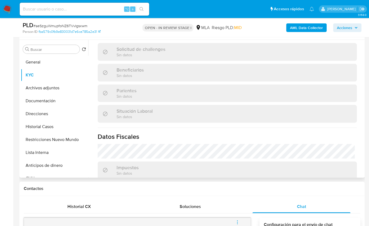
scroll to position [302, 0]
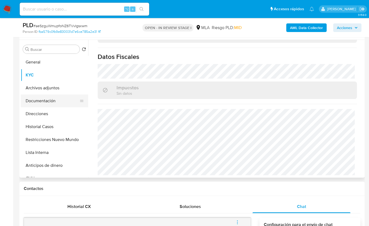
click at [43, 100] on button "Documentación" at bounding box center [52, 101] width 63 height 13
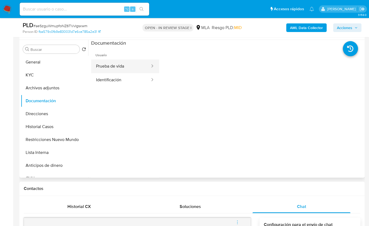
click at [119, 69] on button "Prueba de vida" at bounding box center [120, 67] width 59 height 14
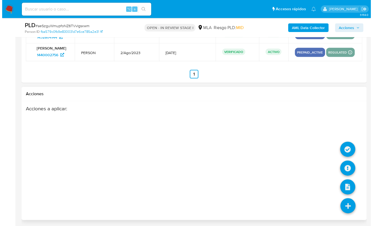
scroll to position [987, 0]
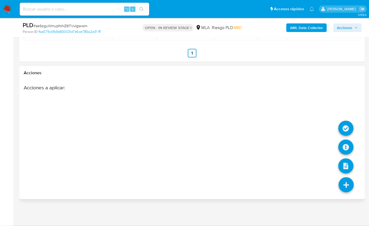
click at [346, 185] on icon at bounding box center [345, 185] width 15 height 15
click at [344, 150] on icon at bounding box center [345, 147] width 15 height 15
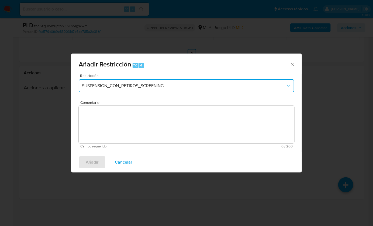
click at [133, 83] on button "SUSPENSION_CON_RETIROS_SCREENING" at bounding box center [187, 85] width 216 height 13
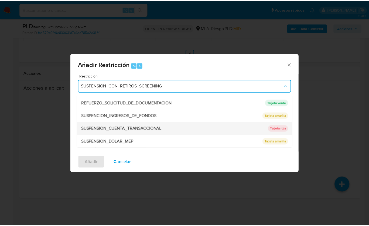
scroll to position [113, 0]
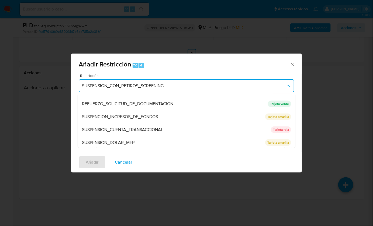
click at [141, 126] on div "SUSPENSION_CUENTA_TRANSACCIONAL" at bounding box center [175, 129] width 186 height 13
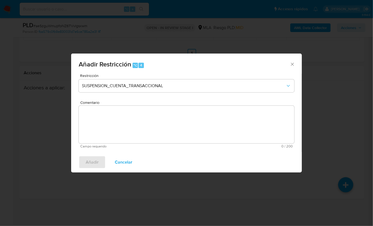
click at [156, 127] on textarea "Comentario" at bounding box center [187, 125] width 216 height 38
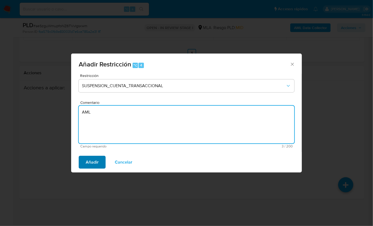
type textarea "AML"
click at [100, 160] on button "Añadir" at bounding box center [92, 162] width 27 height 13
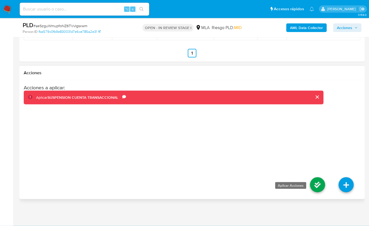
click at [319, 185] on icon at bounding box center [317, 185] width 15 height 15
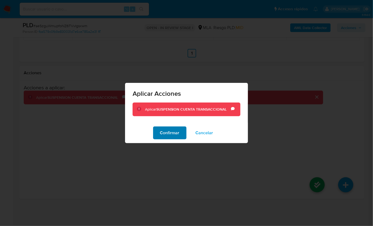
click at [172, 134] on span "Confirmar" at bounding box center [169, 133] width 19 height 12
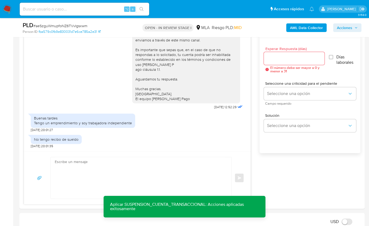
scroll to position [293, 0]
click at [123, 182] on textarea at bounding box center [140, 178] width 170 height 41
paste textarea "Hola XXX, Muchas gracias por tu respuesta. Analizamos tu caso y verificamos que…"
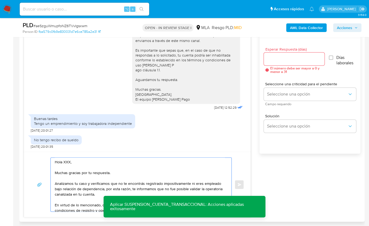
scroll to position [0, 0]
click at [68, 162] on textarea "Hola XXX, Muchas gracias por tu respuesta. Analizamos tu caso y verificamos que…" at bounding box center [140, 185] width 170 height 54
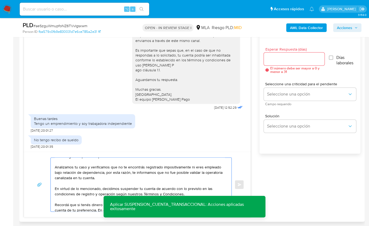
scroll to position [41, 0]
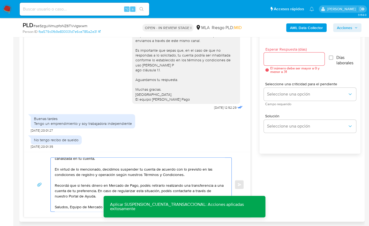
type textarea "Hola, Muchas gracias por tu respuesta. Analizamos tu caso y verificamos que no …"
click at [276, 59] on input "Esperar Respuesta (días)" at bounding box center [294, 59] width 61 height 7
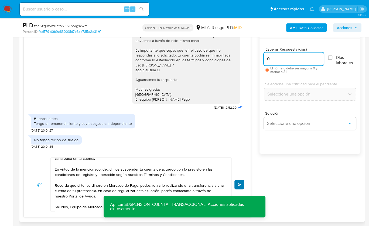
type input "0"
click at [237, 185] on span "Enviar" at bounding box center [239, 184] width 4 height 3
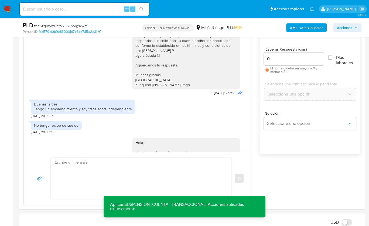
scroll to position [0, 0]
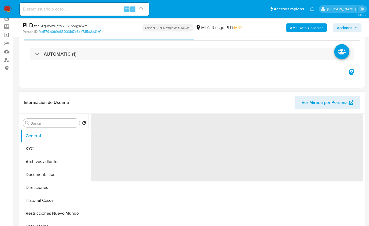
scroll to position [214, 0]
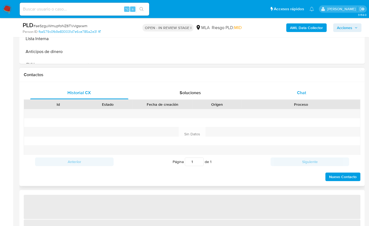
click at [305, 87] on div "Chat" at bounding box center [301, 92] width 98 height 13
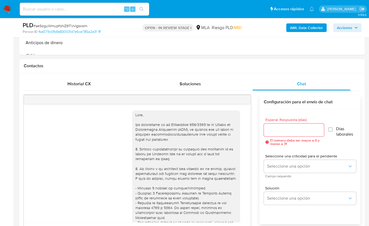
scroll to position [451, 0]
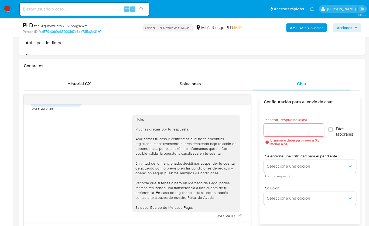
select select "10"
click at [241, 101] on button "menu-action" at bounding box center [237, 99] width 18 height 13
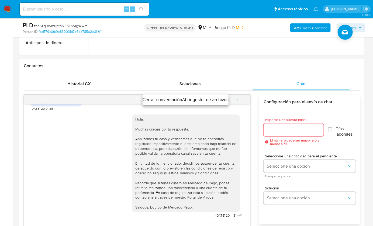
click at [166, 99] on li "Cerrar conversación" at bounding box center [163, 100] width 40 height 6
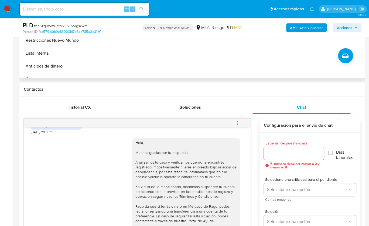
scroll to position [132, 0]
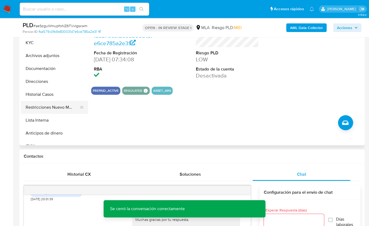
click at [61, 112] on button "Restricciones Nuevo Mundo" at bounding box center [52, 107] width 63 height 13
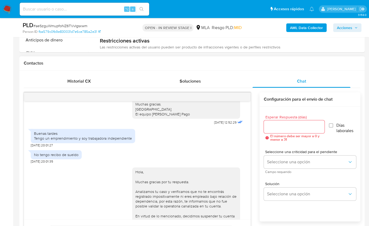
scroll to position [370, 0]
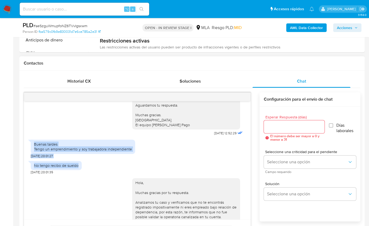
drag, startPoint x: 32, startPoint y: 158, endPoint x: 82, endPoint y: 181, distance: 55.3
click at [82, 181] on div "18/08/2025 17:20:51 Hola, Esperamos que te encuentres muy bien. Te consultamos …" at bounding box center [137, 160] width 226 height 119
copy div "Buenas tardes Tengo un emprendimiento y soy trabajadora independiente 22/08/202…"
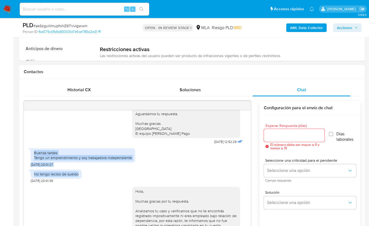
scroll to position [126, 0]
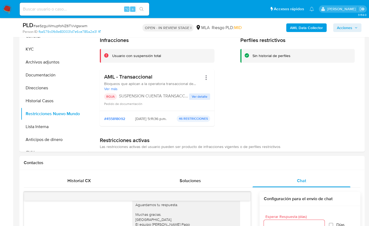
click at [297, 29] on b "AML Data Collector" at bounding box center [306, 27] width 33 height 9
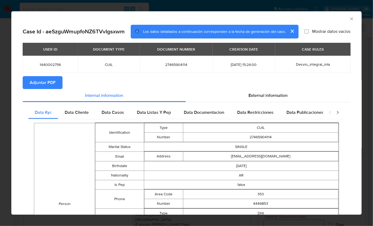
click at [64, 82] on section "Adjuntar PDF" at bounding box center [187, 82] width 328 height 13
click at [56, 82] on button "Adjuntar PDF" at bounding box center [43, 82] width 40 height 13
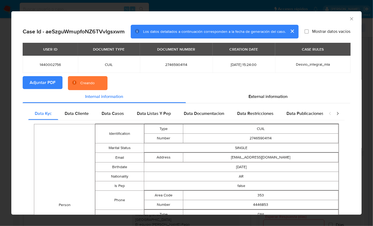
click at [349, 23] on div "AML Data Collector" at bounding box center [186, 17] width 350 height 13
click at [349, 17] on icon "Cerrar ventana" at bounding box center [351, 18] width 5 height 5
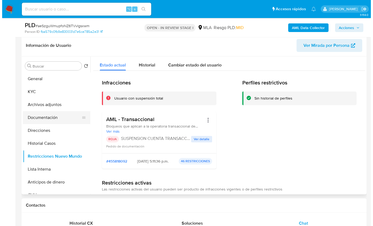
scroll to position [83, 0]
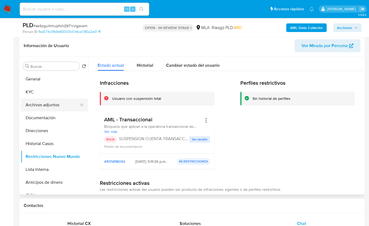
click at [54, 102] on button "Archivos adjuntos" at bounding box center [52, 105] width 63 height 13
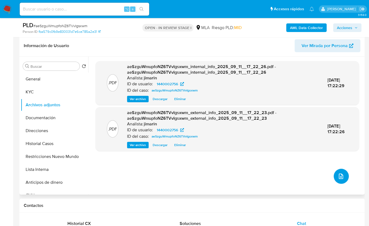
click at [339, 173] on button "upload-file" at bounding box center [340, 176] width 15 height 15
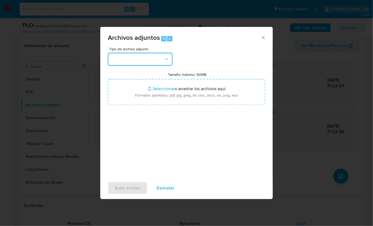
click at [150, 57] on button "button" at bounding box center [140, 59] width 65 height 13
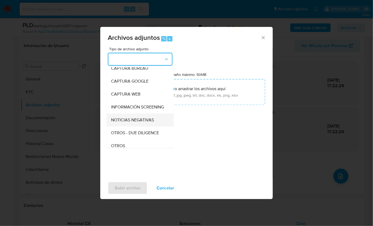
scroll to position [38, 0]
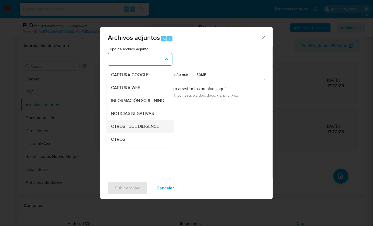
click at [124, 133] on div "OTROS - DUE DILIGENCE" at bounding box center [138, 126] width 55 height 13
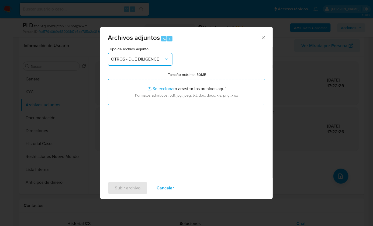
click at [131, 57] on span "OTROS - DUE DILIGENCE" at bounding box center [137, 59] width 53 height 5
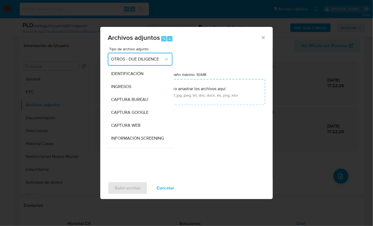
scroll to position [62, 0]
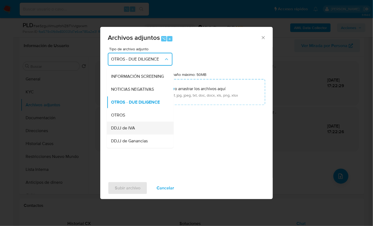
click at [126, 131] on span "DDJJ de IVA" at bounding box center [123, 127] width 24 height 5
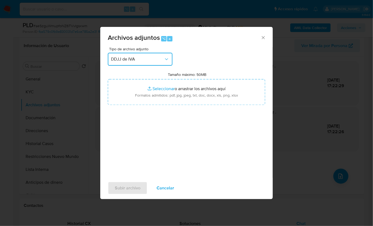
click at [129, 60] on span "DDJJ de IVA" at bounding box center [137, 59] width 53 height 5
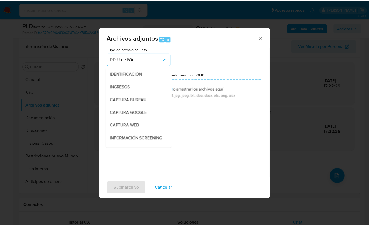
scroll to position [88, 0]
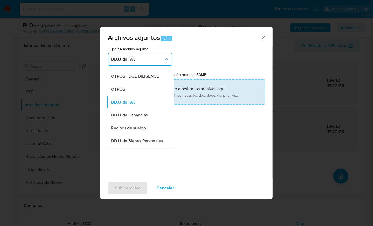
click at [127, 96] on div "OTROS" at bounding box center [138, 89] width 55 height 13
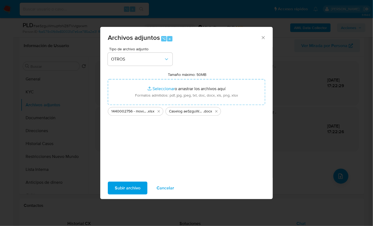
click at [131, 188] on span "Subir archivo" at bounding box center [128, 188] width 26 height 12
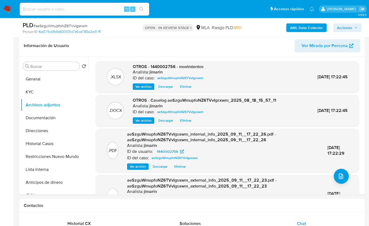
click at [348, 29] on span "Acciones" at bounding box center [344, 27] width 15 height 9
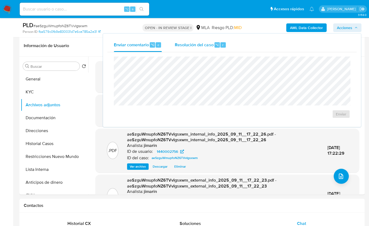
click at [202, 44] on span "Resolución del caso" at bounding box center [194, 44] width 39 height 6
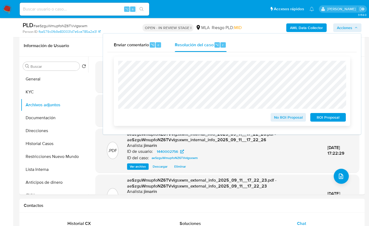
click at [316, 119] on span "ROI Proposal" at bounding box center [328, 118] width 28 height 8
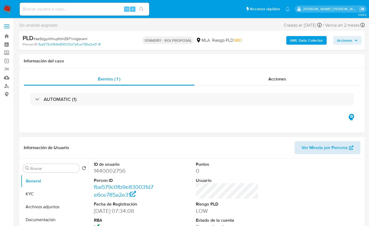
select select "10"
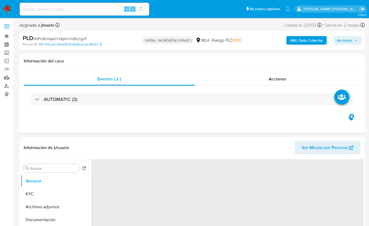
click at [73, 39] on span "# 0FUBrWqa0Y4SpKnlXkBLCgcF" at bounding box center [59, 38] width 53 height 5
copy span "0FUBrWqa0Y4SpKnlXkBLCgcF"
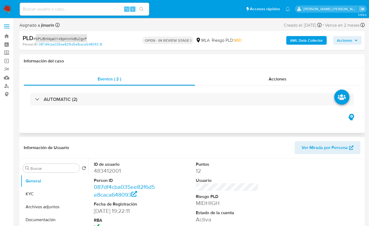
select select "10"
click at [110, 175] on dd "483412001" at bounding box center [125, 171] width 63 height 8
copy dd "483412001"
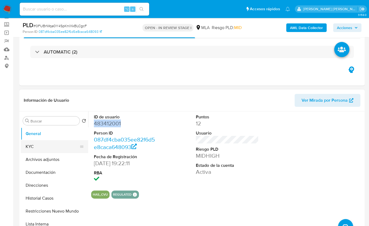
click at [42, 143] on button "KYC" at bounding box center [52, 146] width 63 height 13
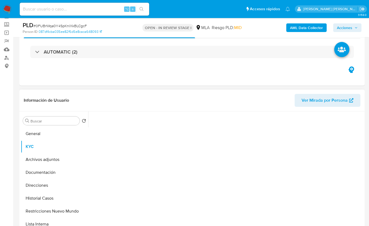
scroll to position [112, 0]
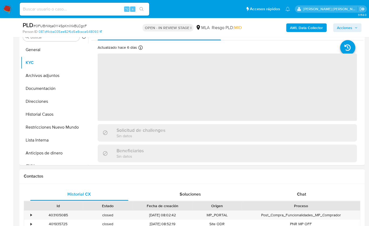
click at [305, 190] on div "Chat" at bounding box center [301, 194] width 98 height 13
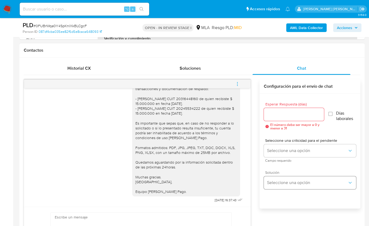
scroll to position [99, 0]
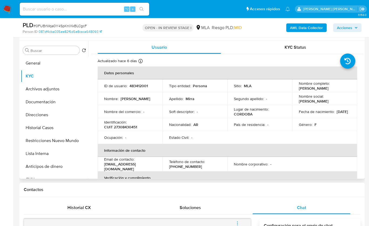
click at [131, 128] on p "CUIT 27308430451" at bounding box center [120, 127] width 33 height 5
copy p "27308430451"
click at [123, 127] on p "CUIT 27308430451" at bounding box center [120, 127] width 33 height 5
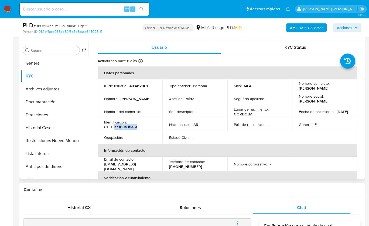
copy p "27308430451"
click at [57, 144] on button "Restricciones Nuevo Mundo" at bounding box center [52, 140] width 63 height 13
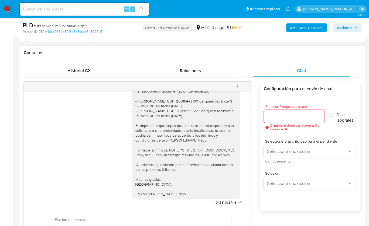
scroll to position [239, 0]
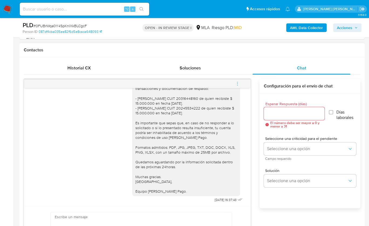
click at [253, 148] on div "18/08/2025 17:22:26 PNG PNG IMG_7075.png PNG PNG IMG_7072.png PNG PNG IMG_7074.…" at bounding box center [192, 169] width 336 height 181
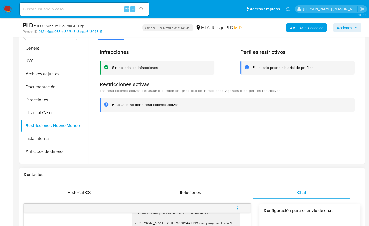
scroll to position [106, 0]
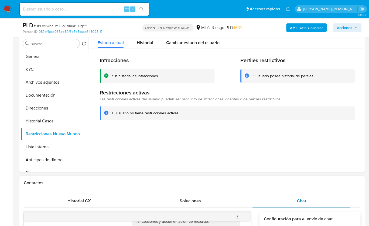
click at [295, 198] on div "Chat" at bounding box center [301, 201] width 98 height 13
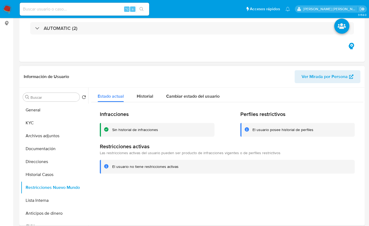
scroll to position [4, 0]
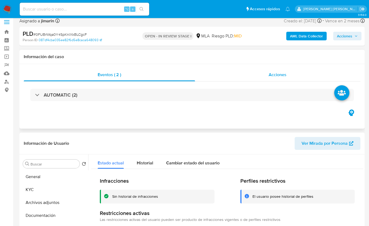
click at [280, 77] on span "Acciones" at bounding box center [277, 75] width 18 height 6
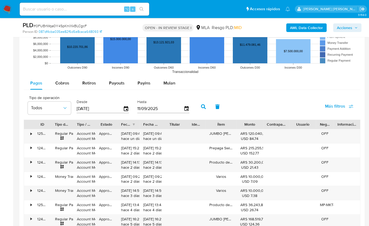
scroll to position [697, 0]
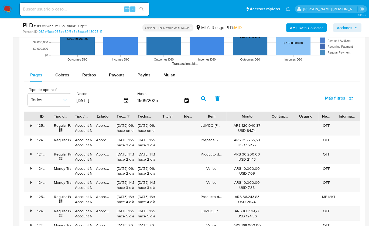
drag, startPoint x: 264, startPoint y: 116, endPoint x: 282, endPoint y: 116, distance: 18.1
click at [282, 116] on div "ID Tipo de operación Tipo / Método Estado Fecha de creación Fecha de aprobación…" at bounding box center [192, 116] width 336 height 9
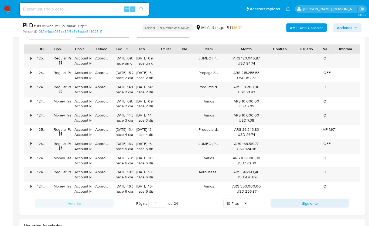
scroll to position [781, 0]
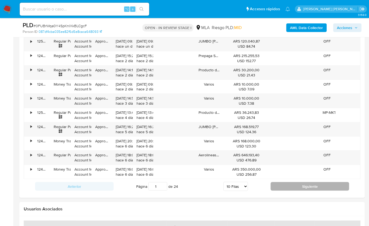
click at [294, 182] on button "Siguiente" at bounding box center [309, 186] width 78 height 9
type input "2"
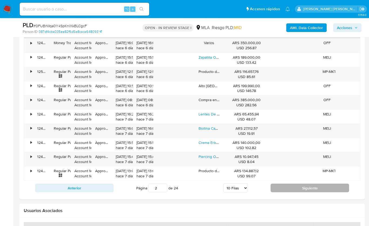
scroll to position [748, 0]
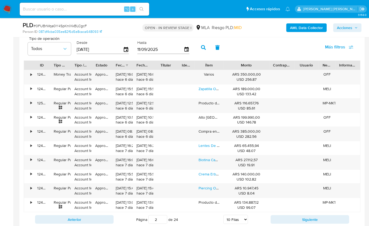
click at [102, 49] on input "[DATE]" at bounding box center [100, 49] width 46 height 9
click at [125, 49] on icon "button" at bounding box center [125, 49] width 9 height 9
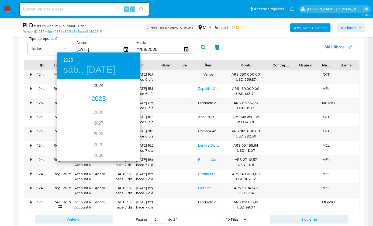
click at [101, 98] on div "2025" at bounding box center [99, 99] width 84 height 11
click at [101, 131] on div "ago." at bounding box center [99, 131] width 28 height 20
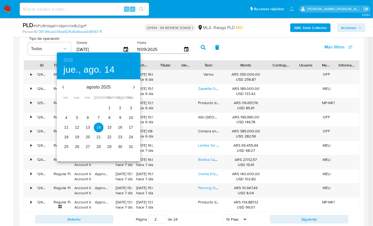
click at [109, 106] on p "1" at bounding box center [109, 107] width 2 height 5
type input "01/08/2025"
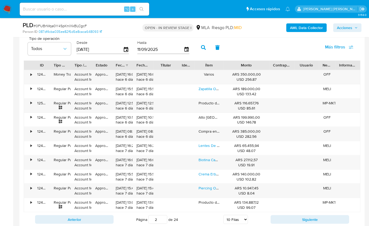
click at [201, 47] on icon "button" at bounding box center [203, 47] width 5 height 5
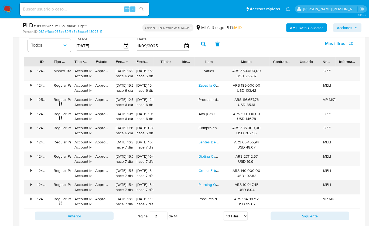
scroll to position [754, 0]
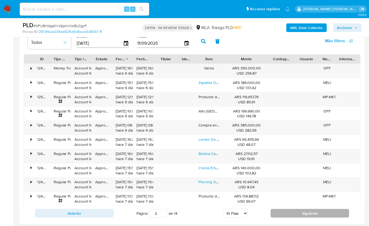
click at [279, 209] on button "Siguiente" at bounding box center [309, 213] width 78 height 9
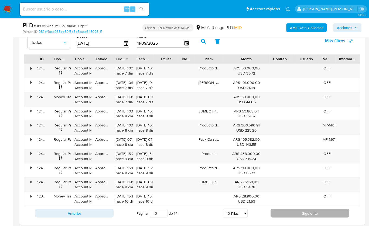
click at [278, 209] on button "Siguiente" at bounding box center [309, 213] width 78 height 9
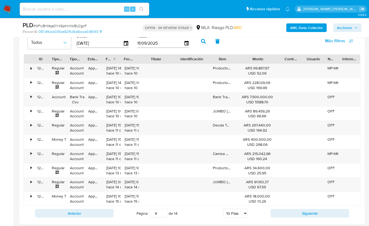
drag, startPoint x: 180, startPoint y: 55, endPoint x: 192, endPoint y: 55, distance: 11.6
click at [192, 55] on div "ID Tipo de operación Tipo / Método Estado Fecha de creación Fecha de aprobación…" at bounding box center [192, 58] width 336 height 9
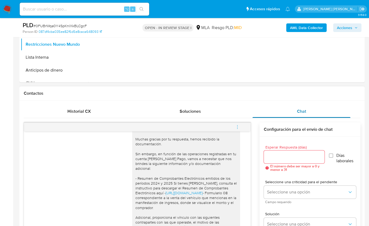
scroll to position [69, 0]
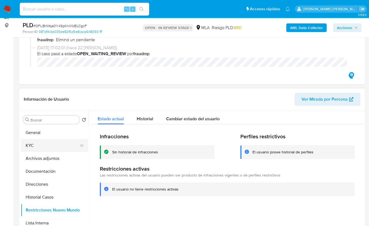
click at [59, 148] on button "KYC" at bounding box center [52, 145] width 63 height 13
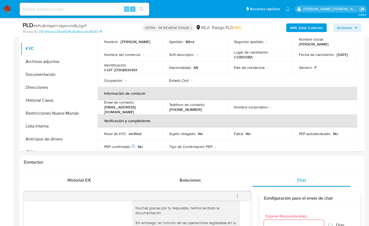
scroll to position [165, 0]
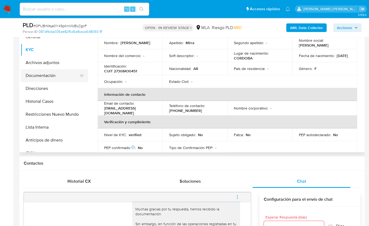
click at [55, 75] on button "Documentación" at bounding box center [52, 75] width 63 height 13
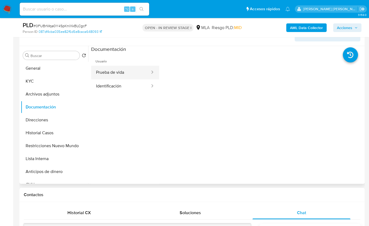
scroll to position [132, 0]
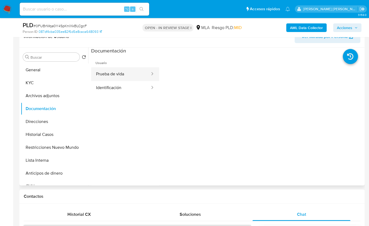
click at [119, 72] on button "Prueba de vida" at bounding box center [120, 74] width 59 height 14
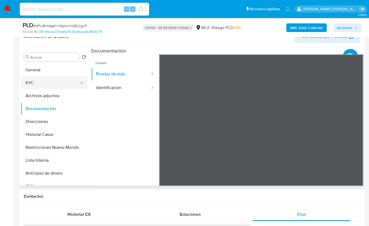
click at [56, 85] on button "KYC" at bounding box center [52, 83] width 63 height 13
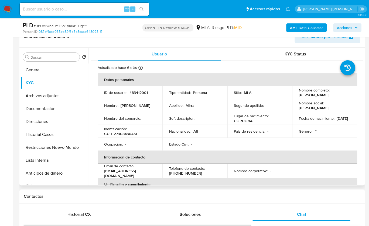
drag, startPoint x: 309, startPoint y: 95, endPoint x: 321, endPoint y: 95, distance: 12.1
click at [321, 95] on td "Nombre completo : Marianela Mirra" at bounding box center [324, 92] width 65 height 13
click at [324, 95] on div "Nombre completo : Marianela Mirra" at bounding box center [324, 93] width 52 height 10
drag, startPoint x: 323, startPoint y: 95, endPoint x: 296, endPoint y: 95, distance: 26.9
click at [296, 95] on td "Nombre completo : Marianela Mirra" at bounding box center [324, 92] width 65 height 13
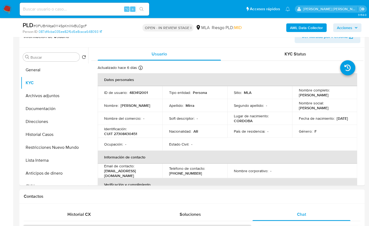
copy p "Marianela Mirra"
click at [314, 208] on div "Chat" at bounding box center [301, 214] width 98 height 13
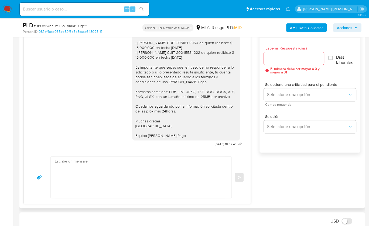
scroll to position [443, 0]
click at [282, 177] on div "18/08/2025 17:22:26 PNG PNG IMG_7075.png PNG PNG IMG_7072.png PNG PNG IMG_7074.…" at bounding box center [192, 113] width 336 height 181
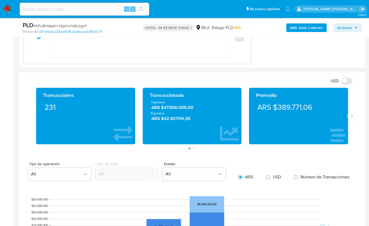
scroll to position [484, 0]
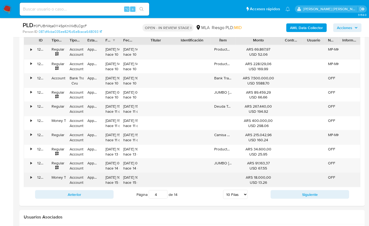
scroll to position [773, 0]
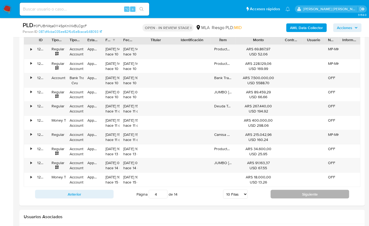
click at [275, 190] on button "Siguiente" at bounding box center [309, 194] width 78 height 9
type input "5"
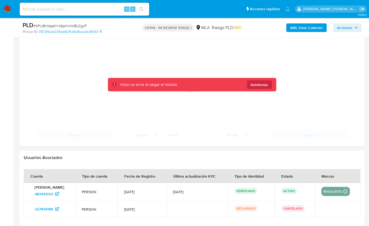
scroll to position [771, 0]
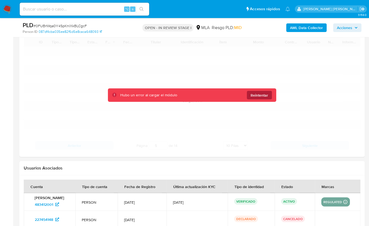
click at [258, 95] on span "Reintentar" at bounding box center [259, 95] width 18 height 9
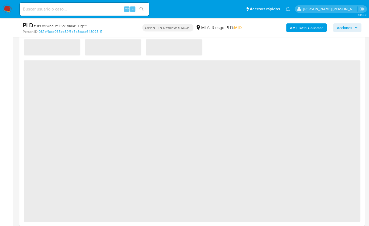
scroll to position [448, 0]
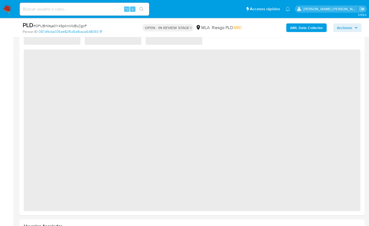
select select "10"
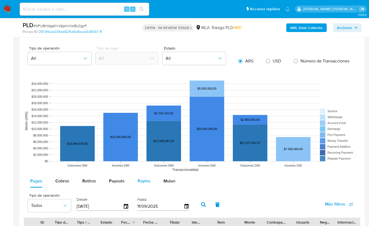
scroll to position [537, 0]
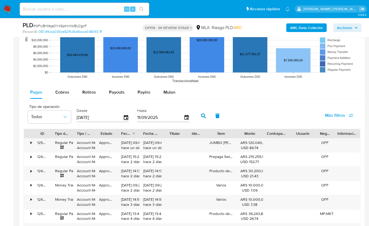
click at [99, 109] on label "Desde" at bounding box center [103, 110] width 52 height 5
click at [99, 116] on input "[DATE]" at bounding box center [100, 117] width 46 height 9
click at [117, 116] on input "[DATE]" at bounding box center [100, 117] width 46 height 9
click at [128, 116] on div "Desde [DATE]" at bounding box center [103, 116] width 56 height 22
click at [124, 119] on icon "button" at bounding box center [125, 117] width 9 height 9
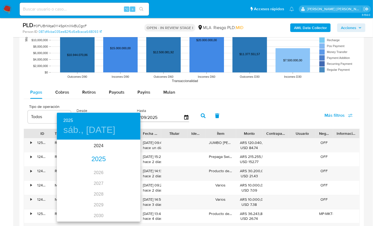
click at [98, 158] on div "2025" at bounding box center [99, 159] width 84 height 11
click at [100, 194] on div "ago." at bounding box center [99, 191] width 28 height 20
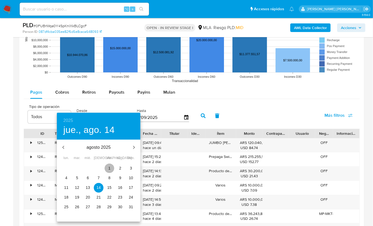
click at [108, 169] on span "1" at bounding box center [110, 168] width 10 height 5
type input "01/08/2025"
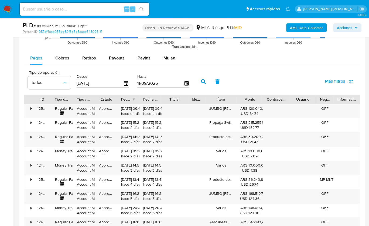
click at [201, 80] on icon "button" at bounding box center [203, 81] width 5 height 5
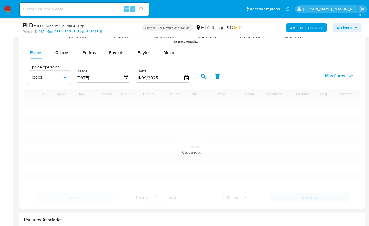
scroll to position [612, 0]
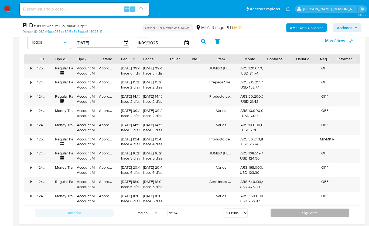
click at [278, 211] on button "Siguiente" at bounding box center [309, 213] width 78 height 9
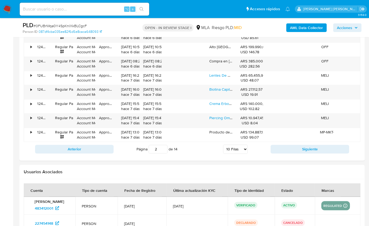
scroll to position [662, 0]
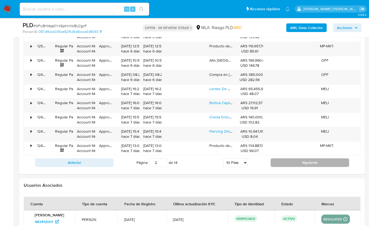
click at [286, 163] on button "Siguiente" at bounding box center [309, 162] width 78 height 9
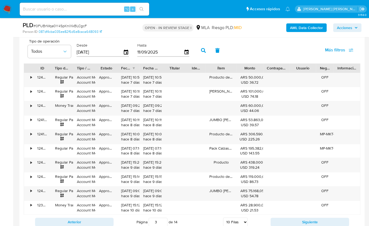
scroll to position [599, 0]
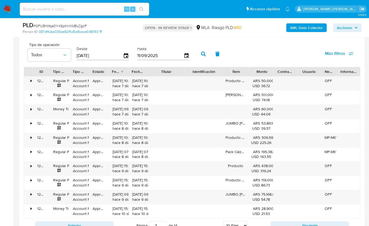
drag, startPoint x: 196, startPoint y: 70, endPoint x: 203, endPoint y: 70, distance: 7.0
click at [203, 69] on div "ID Tipo de operación Tipo / Método Estado Fecha de creación Fecha de aprobación…" at bounding box center [192, 71] width 336 height 9
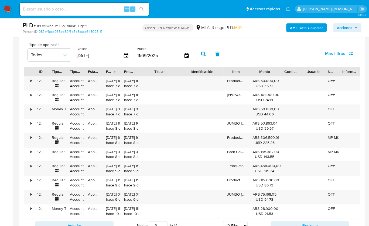
drag, startPoint x: 279, startPoint y: 68, endPoint x: 286, endPoint y: 68, distance: 7.6
click at [286, 68] on div "ID Tipo de operación Tipo / Método Estado Fecha de creación Fecha de aprobación…" at bounding box center [192, 71] width 336 height 9
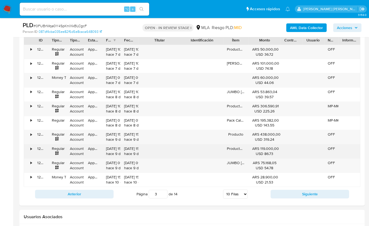
scroll to position [633, 0]
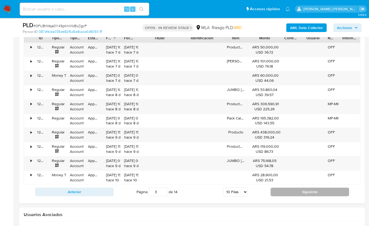
click at [286, 188] on button "Siguiente" at bounding box center [309, 192] width 78 height 9
click at [293, 189] on button "Siguiente" at bounding box center [309, 192] width 78 height 9
click at [279, 188] on button "Siguiente" at bounding box center [309, 192] width 78 height 9
click at [285, 188] on button "Siguiente" at bounding box center [309, 192] width 78 height 9
type input "7"
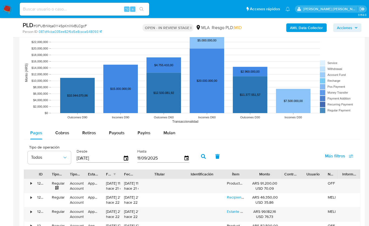
scroll to position [477, 0]
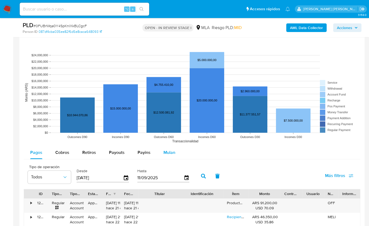
click at [168, 150] on span "Mulan" at bounding box center [169, 153] width 12 height 6
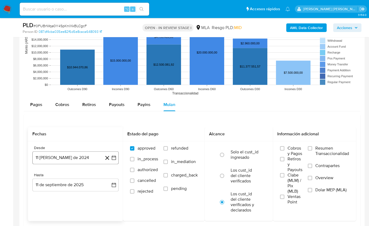
scroll to position [557, 0]
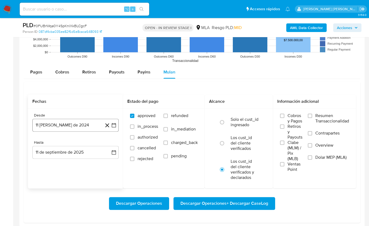
click at [49, 124] on button "11 de agosto de 2024" at bounding box center [75, 125] width 86 height 13
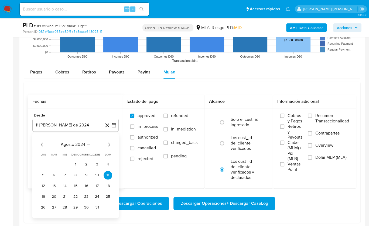
click at [84, 143] on span "agosto 2024" at bounding box center [73, 144] width 25 height 5
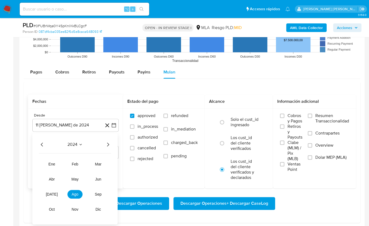
click at [108, 143] on icon "Año siguiente" at bounding box center [108, 144] width 6 height 6
click at [55, 194] on button "jul" at bounding box center [51, 194] width 15 height 9
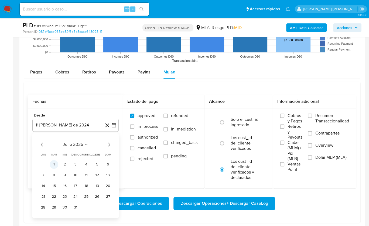
click at [55, 163] on button "1" at bounding box center [54, 164] width 9 height 9
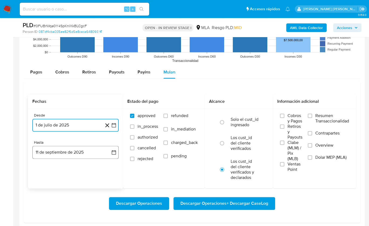
click at [69, 147] on button "11 de septiembre de 2025" at bounding box center [75, 152] width 86 height 13
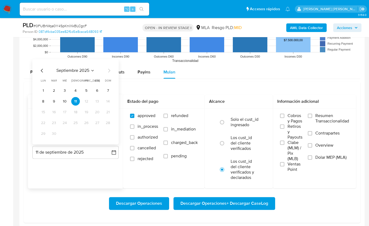
click at [41, 68] on icon "Mes anterior" at bounding box center [42, 70] width 6 height 6
click at [107, 133] on button "31" at bounding box center [107, 133] width 9 height 9
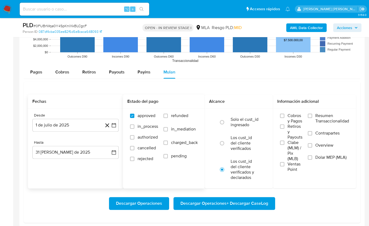
click at [169, 113] on label "refunded" at bounding box center [180, 119] width 34 height 13
click at [168, 114] on input "refunded" at bounding box center [165, 116] width 4 height 4
checkbox input "true"
click at [314, 159] on label "Dolar MEP (MLA)" at bounding box center [327, 161] width 41 height 12
click at [312, 159] on input "Dolar MEP (MLA)" at bounding box center [309, 157] width 4 height 4
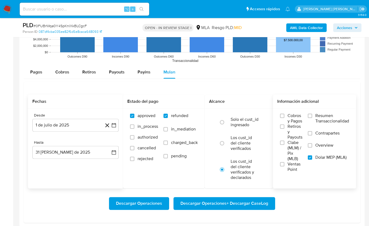
click at [138, 203] on span "Descargar Operaciones" at bounding box center [139, 204] width 46 height 12
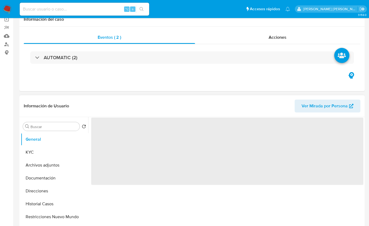
scroll to position [42, 0]
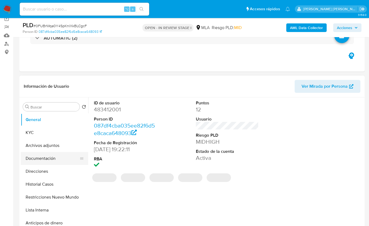
click at [49, 157] on button "Documentación" at bounding box center [52, 158] width 63 height 13
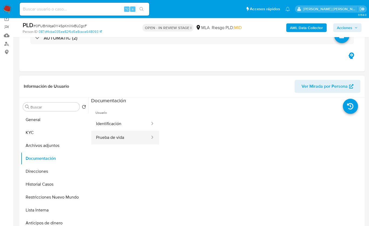
select select "10"
click at [122, 135] on button "Prueba de vida" at bounding box center [120, 138] width 59 height 14
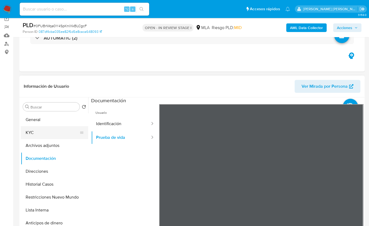
click at [41, 137] on button "KYC" at bounding box center [52, 132] width 63 height 13
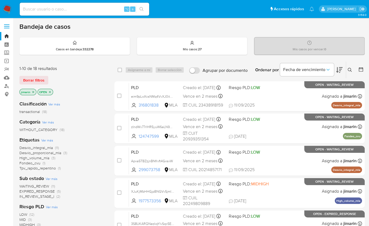
click at [88, 69] on div "1-10 de 18 resultados" at bounding box center [62, 69] width 86 height 6
click at [50, 92] on icon "close-filter" at bounding box center [49, 92] width 3 height 3
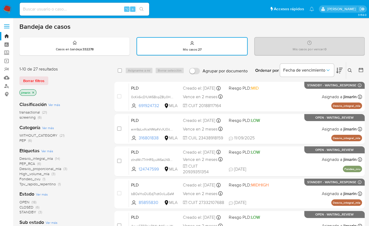
click at [100, 81] on div "Borrar filtros" at bounding box center [62, 81] width 86 height 9
